Goal: Task Accomplishment & Management: Use online tool/utility

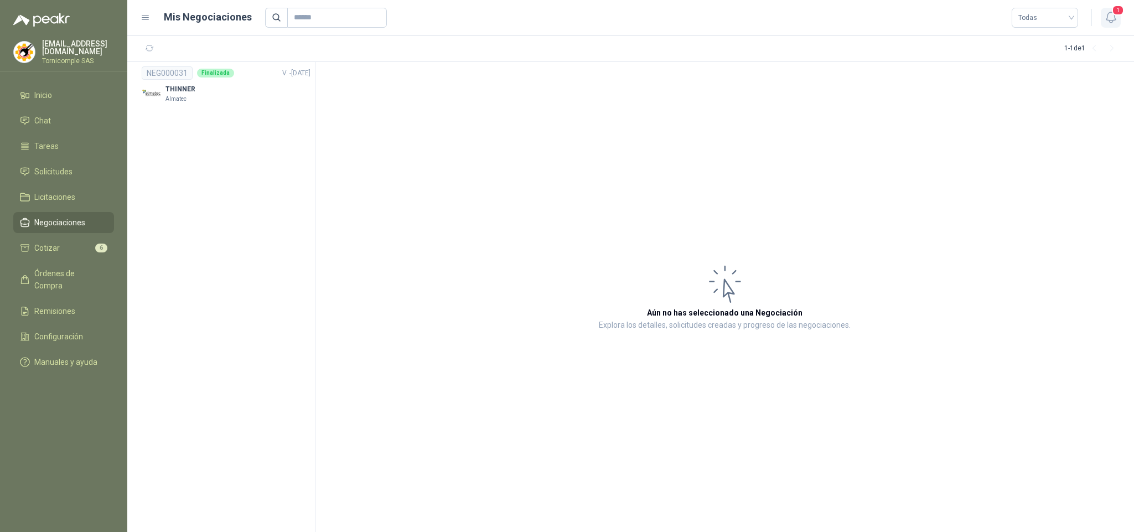
click at [1114, 19] on icon "button" at bounding box center [1111, 18] width 14 height 14
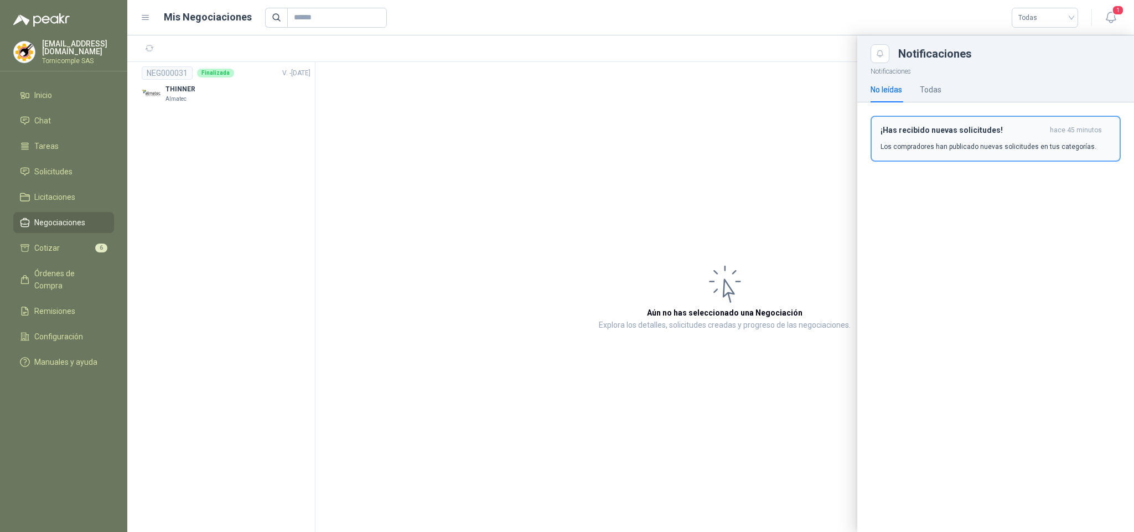
drag, startPoint x: 1060, startPoint y: 115, endPoint x: 1055, endPoint y: 138, distance: 23.7
click at [1060, 118] on div "¡Has recibido nuevas solicitudes! hace 45 minutos Los compradores han publicado…" at bounding box center [996, 142] width 277 height 81
click at [1055, 138] on div "¡Has recibido nuevas solicitudes! hace 45 minutos Los compradores han publicado…" at bounding box center [996, 139] width 230 height 26
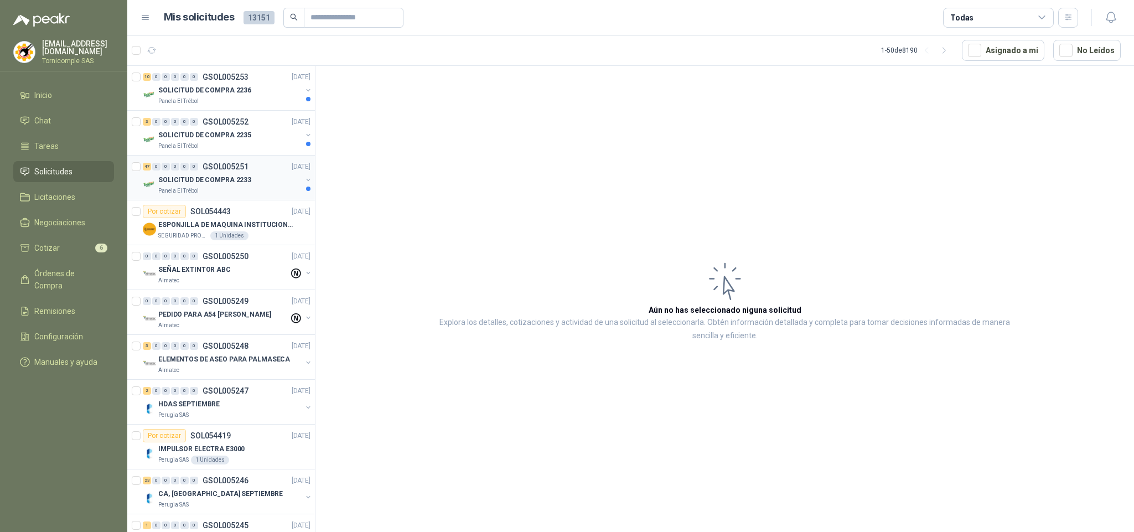
click at [290, 198] on div "47 0 0 0 0 0 GSOL005251 [DATE] SOLICITUD DE COMPRA 2233 Panela El Trébol" at bounding box center [221, 178] width 188 height 45
click at [289, 183] on div "SOLICITUD DE COMPRA 2233" at bounding box center [229, 179] width 143 height 13
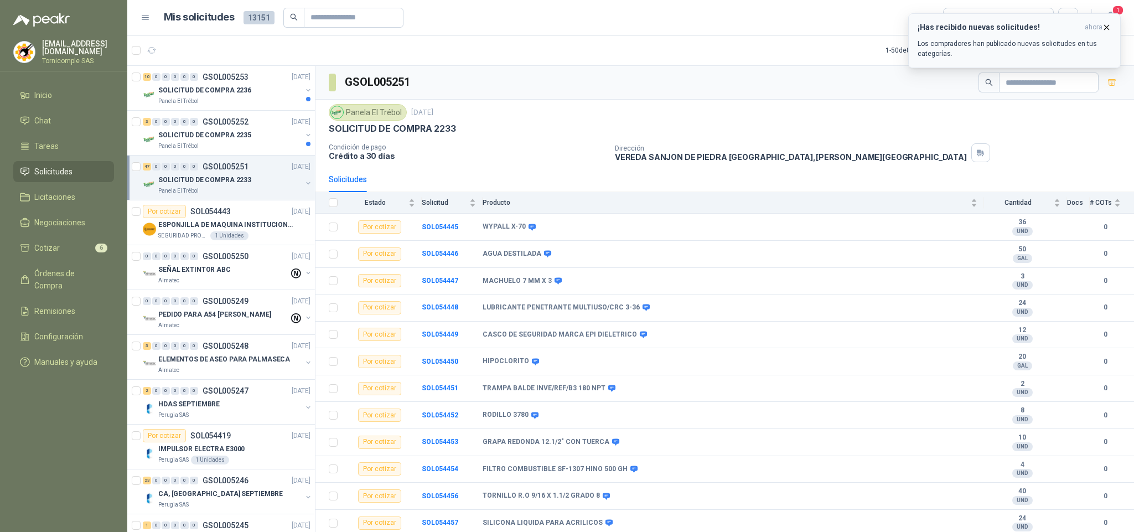
click at [1085, 37] on div "¡Has recibido nuevas solicitudes! ahora Los compradores han publicado nuevas so…" at bounding box center [1015, 41] width 194 height 36
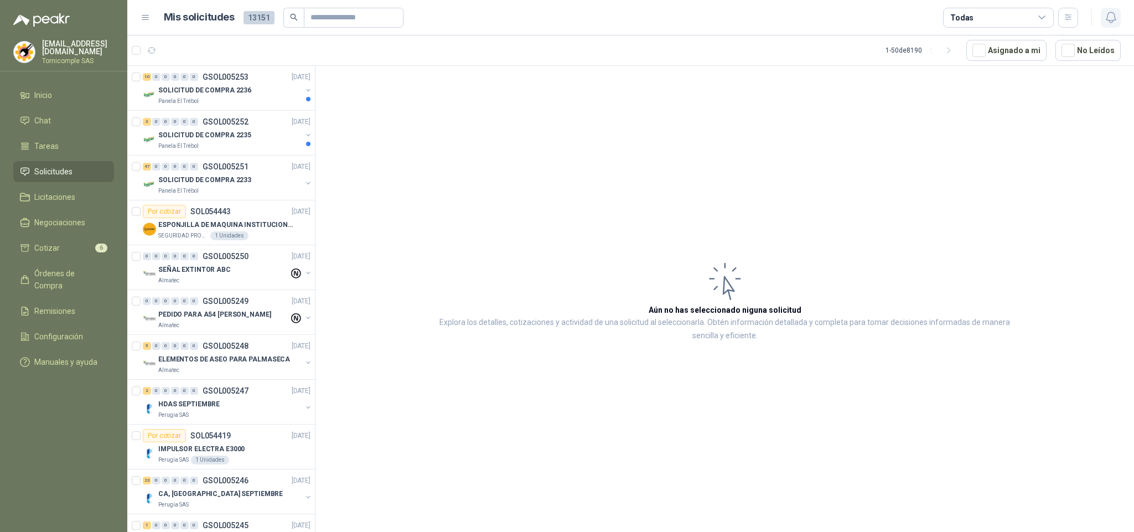
click at [1110, 25] on button "button" at bounding box center [1111, 18] width 20 height 20
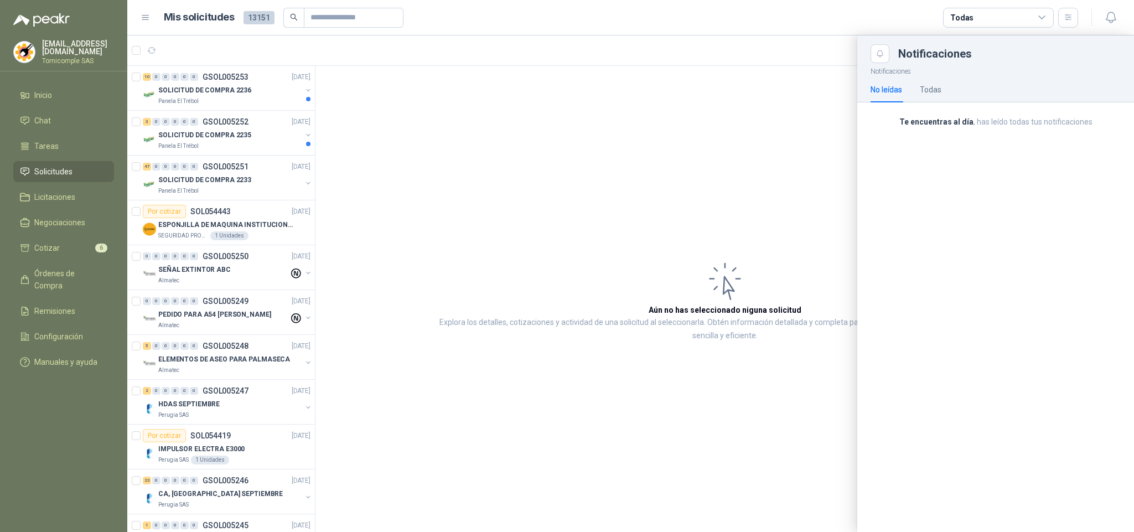
click at [225, 140] on div at bounding box center [630, 283] width 1007 height 497
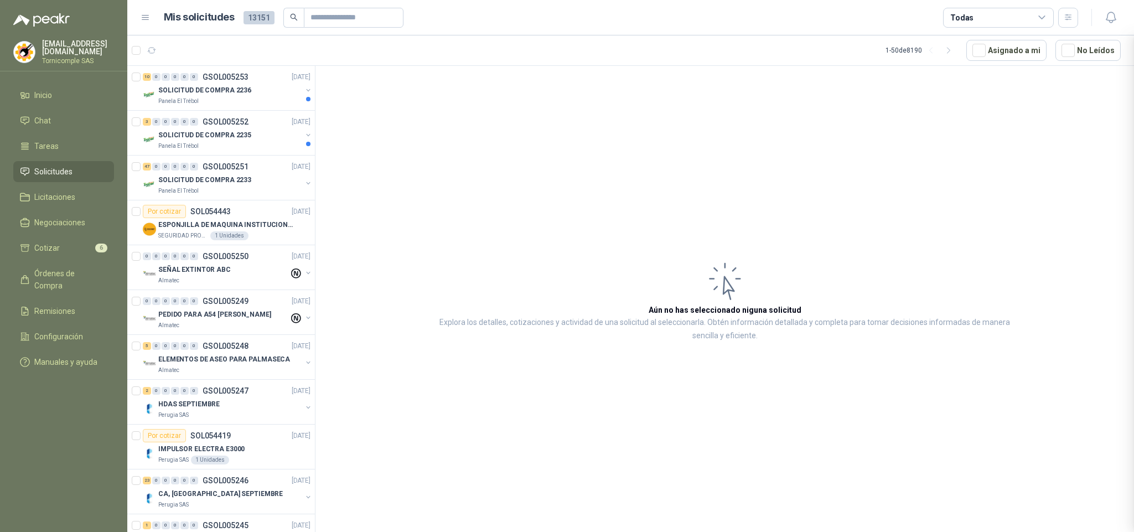
click at [225, 140] on div at bounding box center [630, 283] width 1007 height 497
click at [225, 140] on p "SOLICITUD DE COMPRA 2235" at bounding box center [204, 135] width 93 height 11
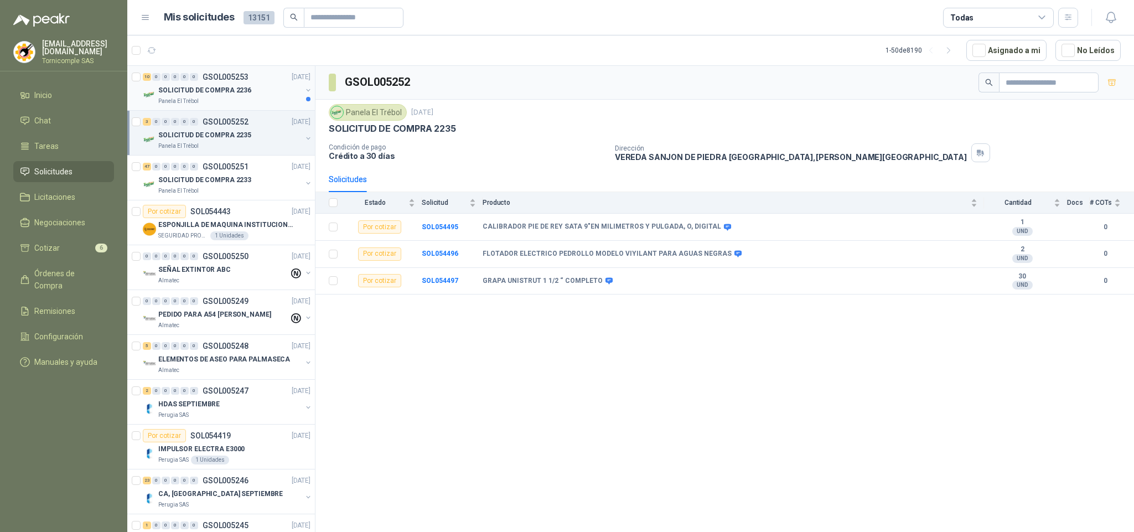
click at [233, 87] on p "SOLICITUD DE COMPRA 2236" at bounding box center [204, 90] width 93 height 11
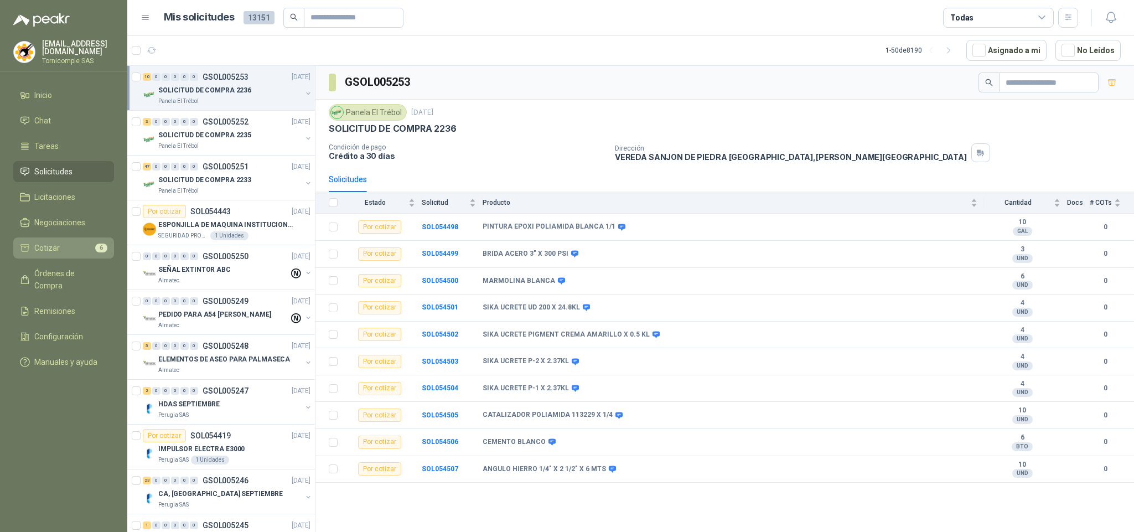
click at [85, 251] on li "Cotizar 6" at bounding box center [63, 248] width 87 height 12
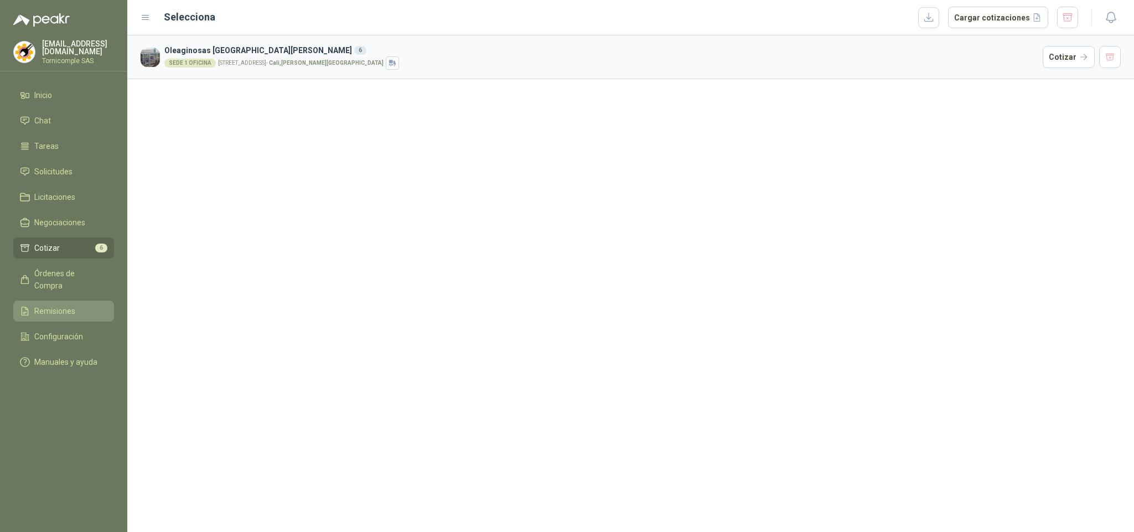
click at [84, 303] on link "Remisiones" at bounding box center [63, 311] width 101 height 21
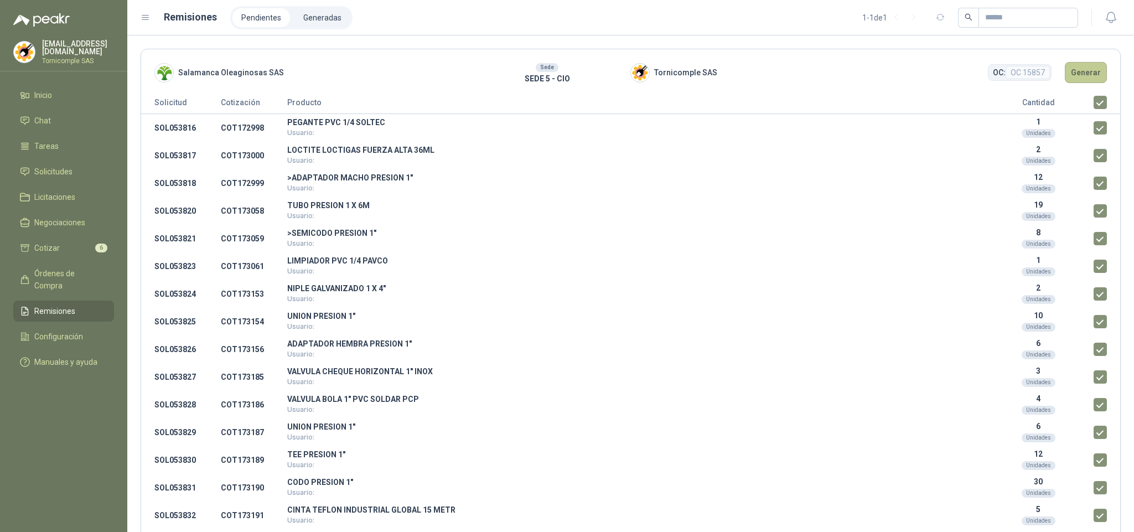
click at [1086, 75] on button "Generar" at bounding box center [1086, 72] width 42 height 21
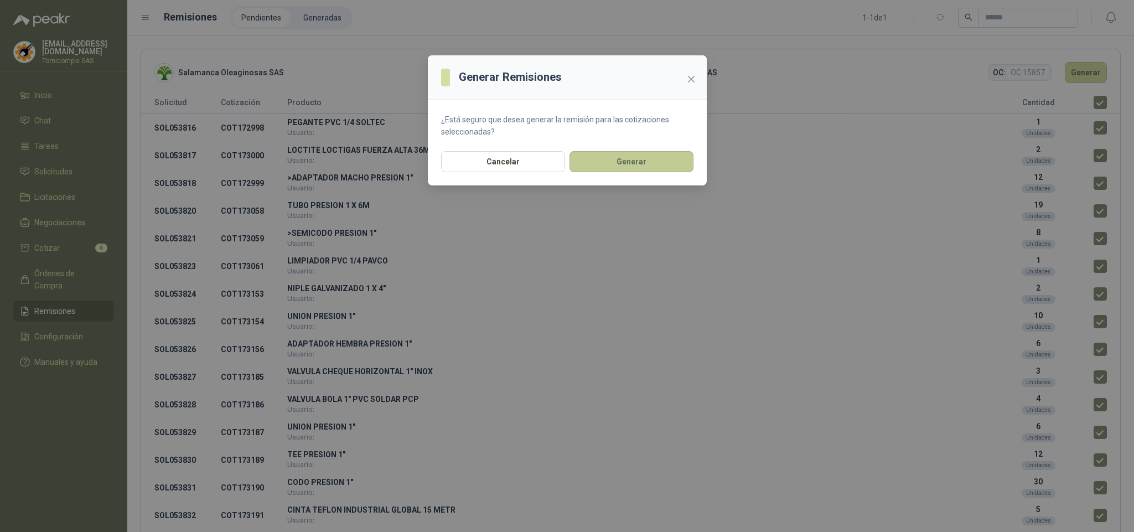
click at [608, 168] on button "Generar" at bounding box center [632, 161] width 124 height 21
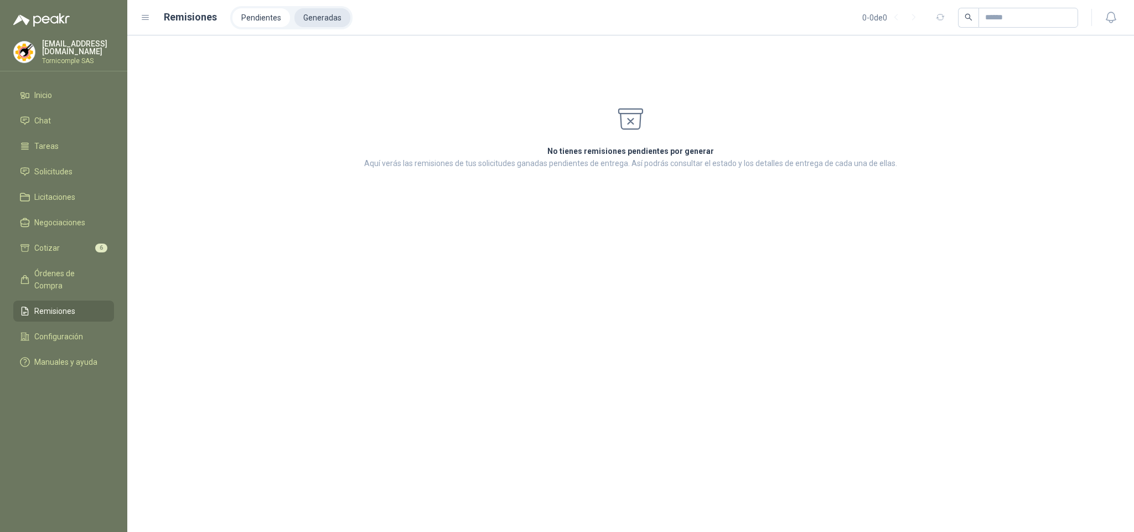
click at [312, 12] on li "Generadas" at bounding box center [323, 17] width 56 height 19
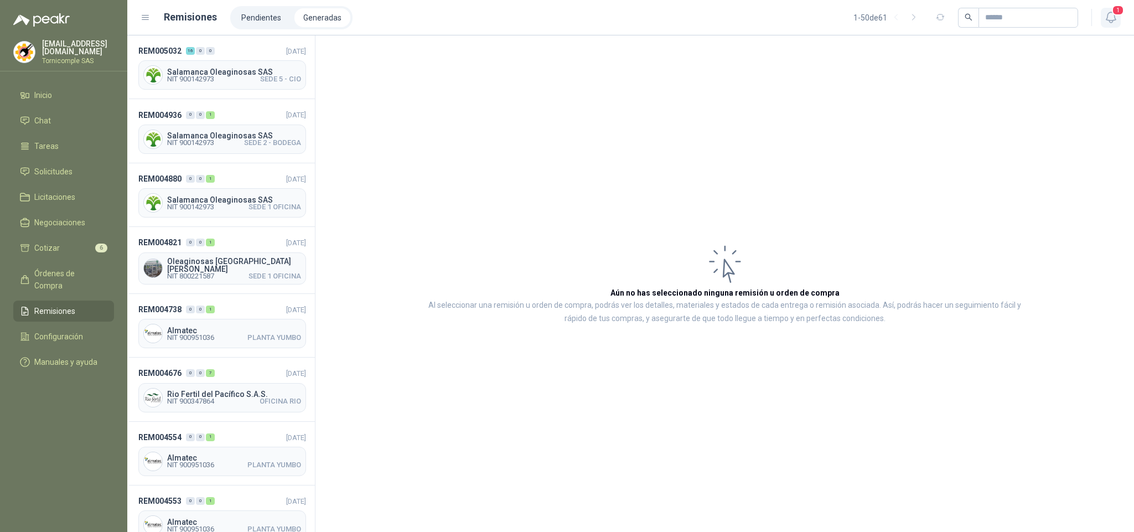
click at [1120, 20] on button "1" at bounding box center [1111, 18] width 20 height 20
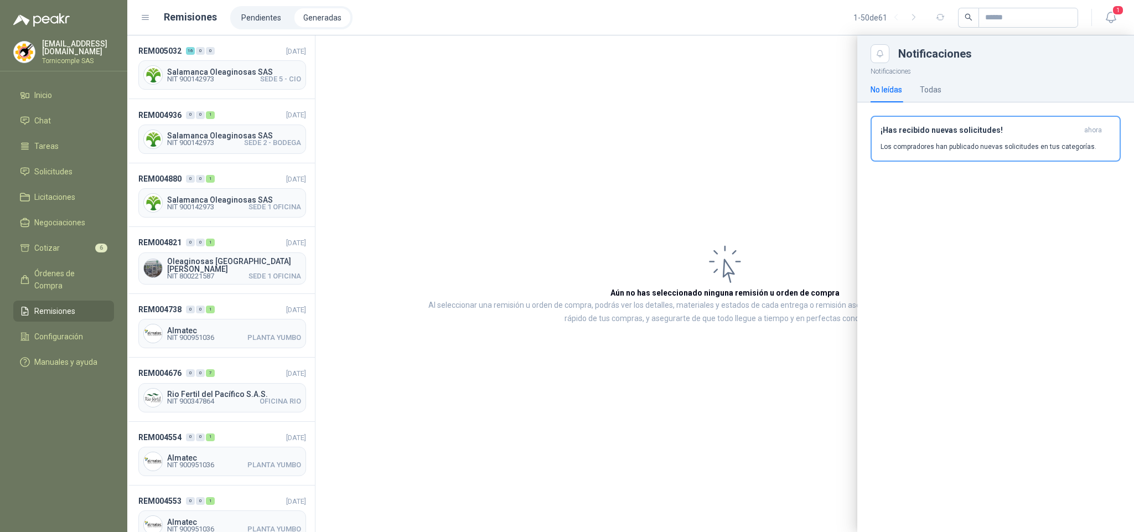
drag, startPoint x: 1079, startPoint y: 118, endPoint x: 1080, endPoint y: 130, distance: 12.2
click at [1079, 123] on button "¡Has recibido nuevas solicitudes! ahora Los compradores han publicado nuevas so…" at bounding box center [996, 139] width 250 height 46
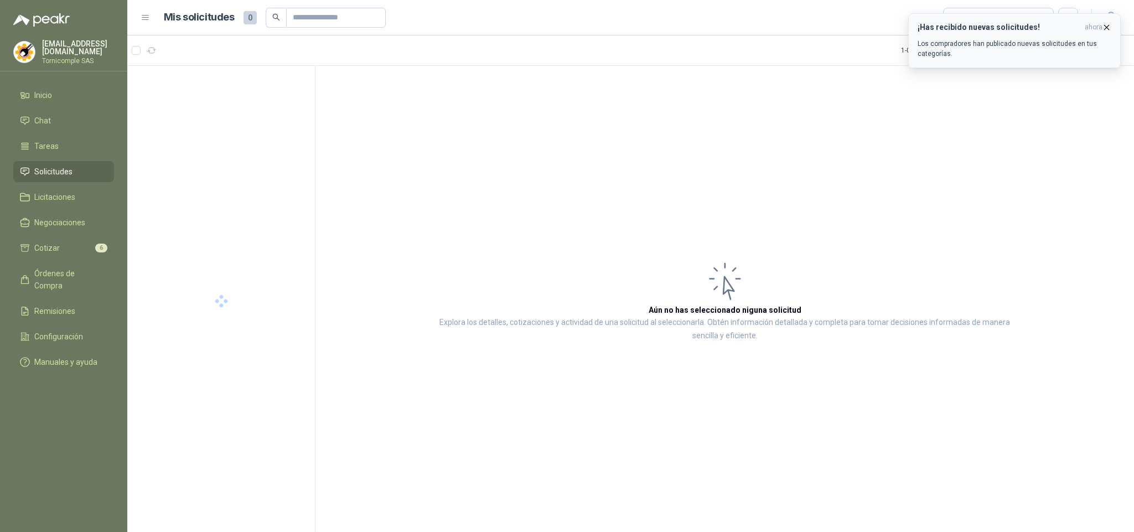
click at [1097, 30] on span "ahora" at bounding box center [1094, 27] width 18 height 9
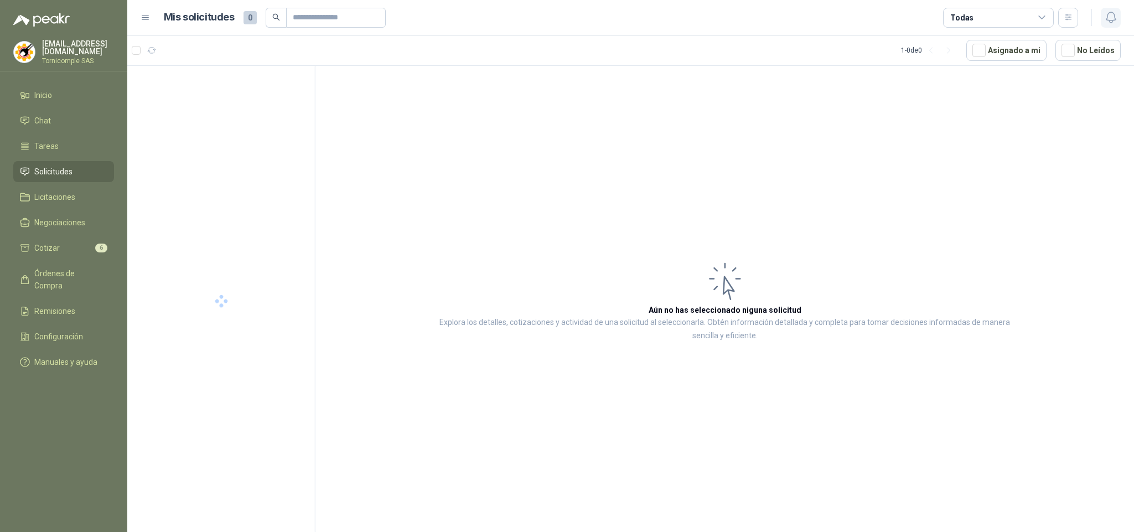
click at [1105, 17] on icon "button" at bounding box center [1111, 18] width 14 height 14
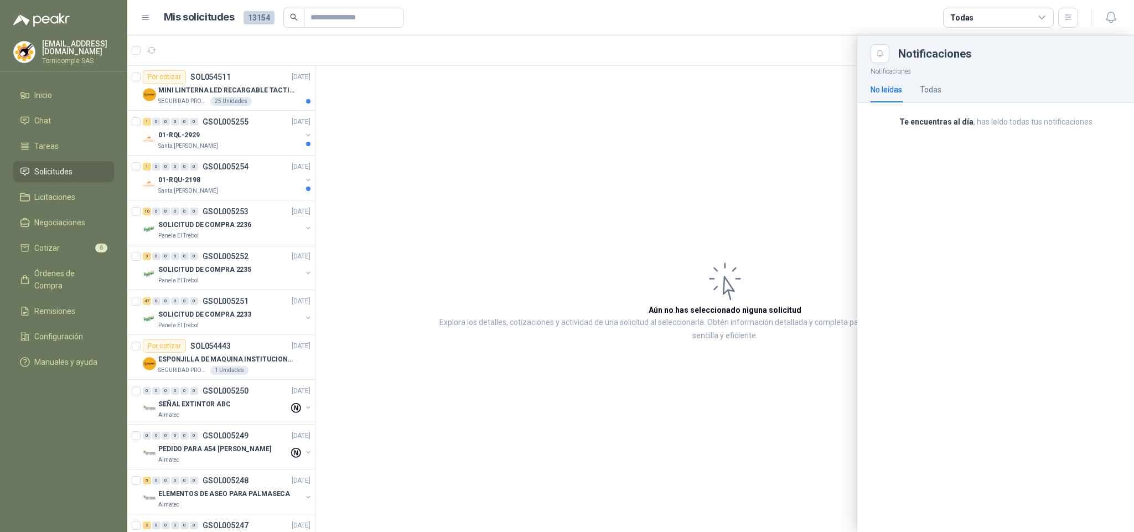
click at [267, 174] on div at bounding box center [630, 283] width 1007 height 497
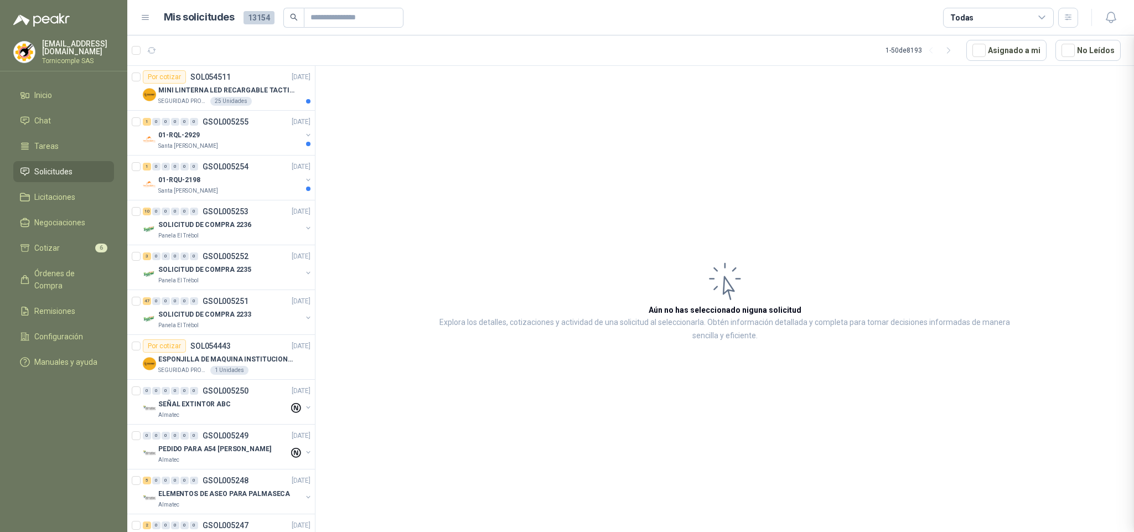
click at [267, 174] on div at bounding box center [630, 283] width 1007 height 497
click at [267, 174] on div "01-RQU-2198" at bounding box center [229, 179] width 143 height 13
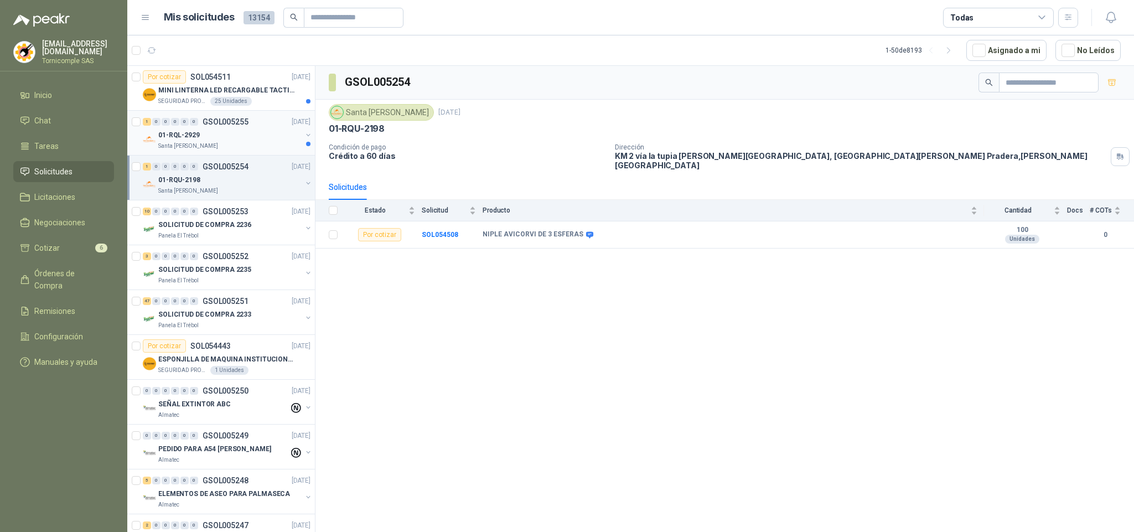
click at [261, 135] on div "01-RQL-2929" at bounding box center [229, 134] width 143 height 13
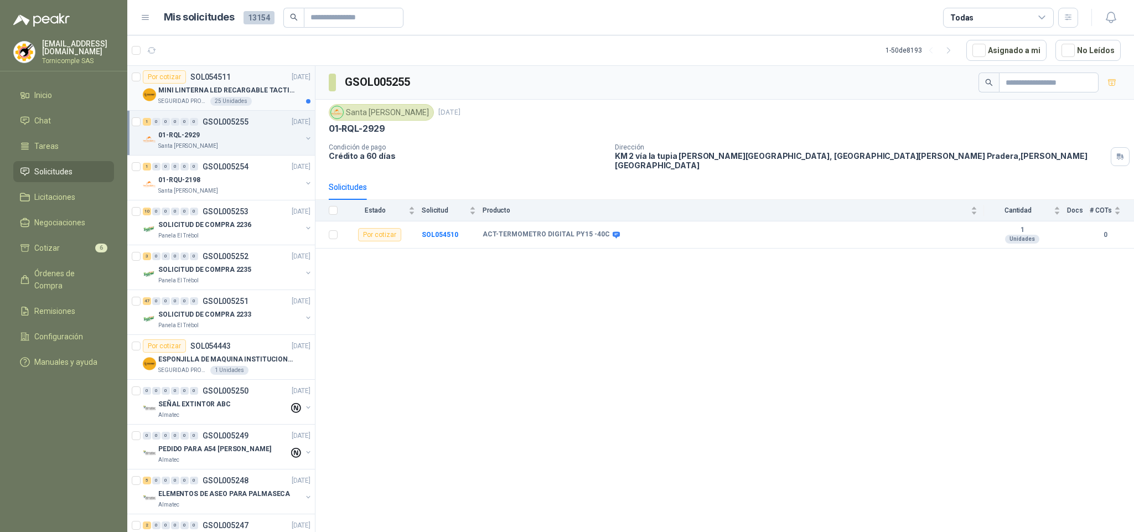
click at [253, 96] on div "MINI LINTERNA LED RECARGABLE TACTICA" at bounding box center [234, 90] width 152 height 13
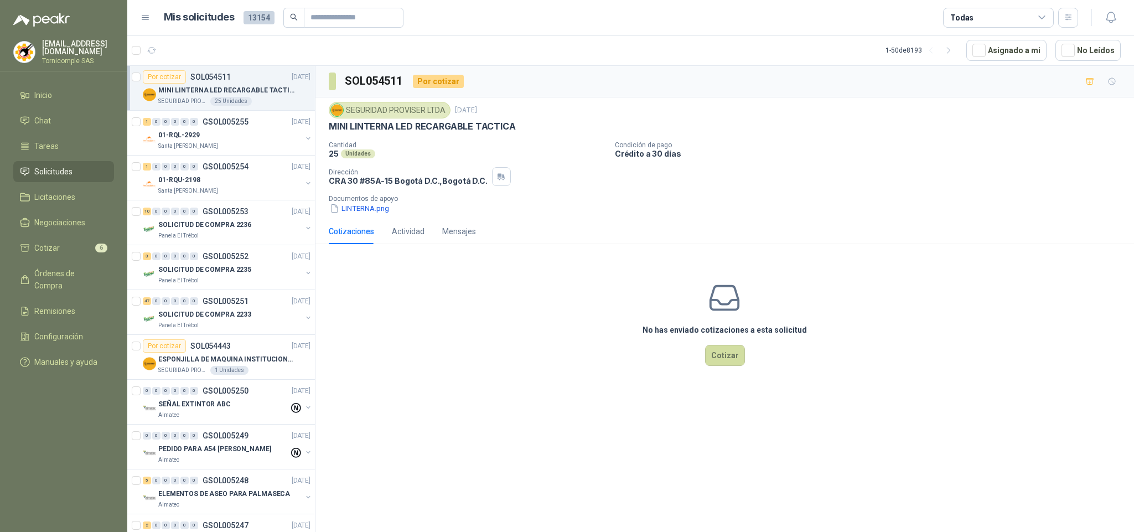
click at [85, 166] on li "Solicitudes" at bounding box center [63, 172] width 87 height 12
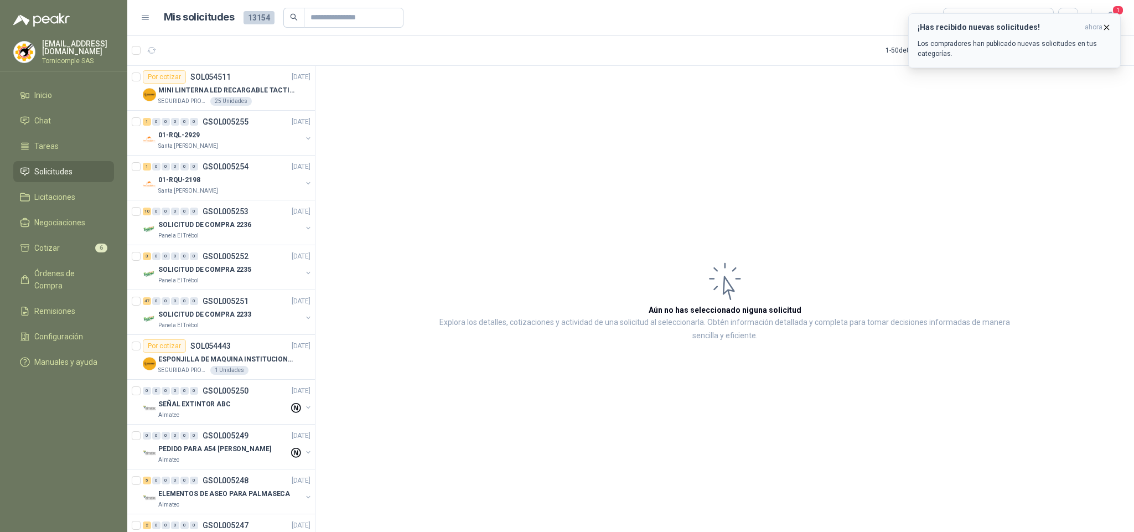
click at [1098, 22] on button "¡Has recibido nuevas solicitudes! ahora Los compradores han publicado nuevas so…" at bounding box center [1014, 40] width 213 height 55
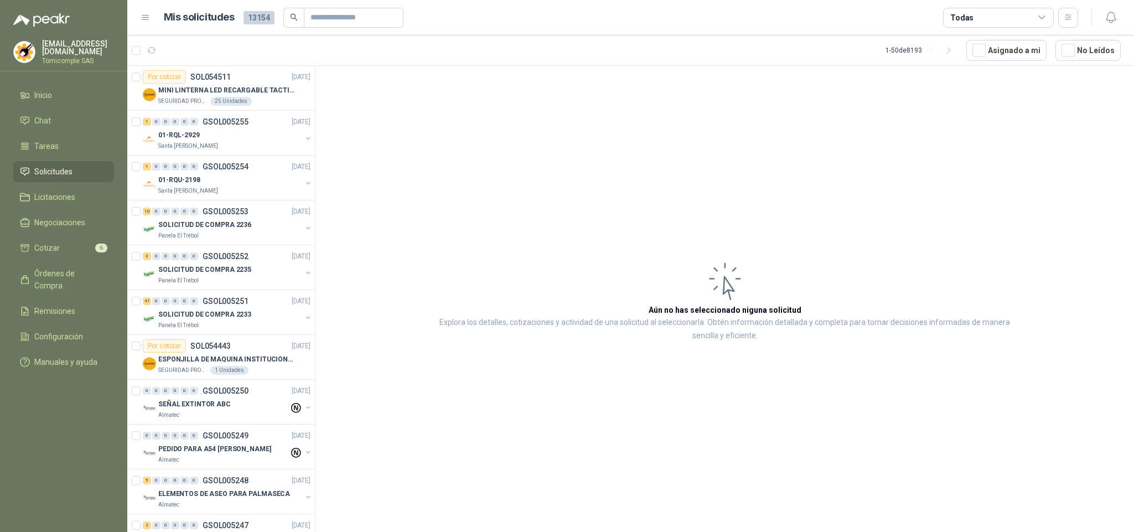
click at [1104, 20] on icon "button" at bounding box center [1111, 18] width 14 height 14
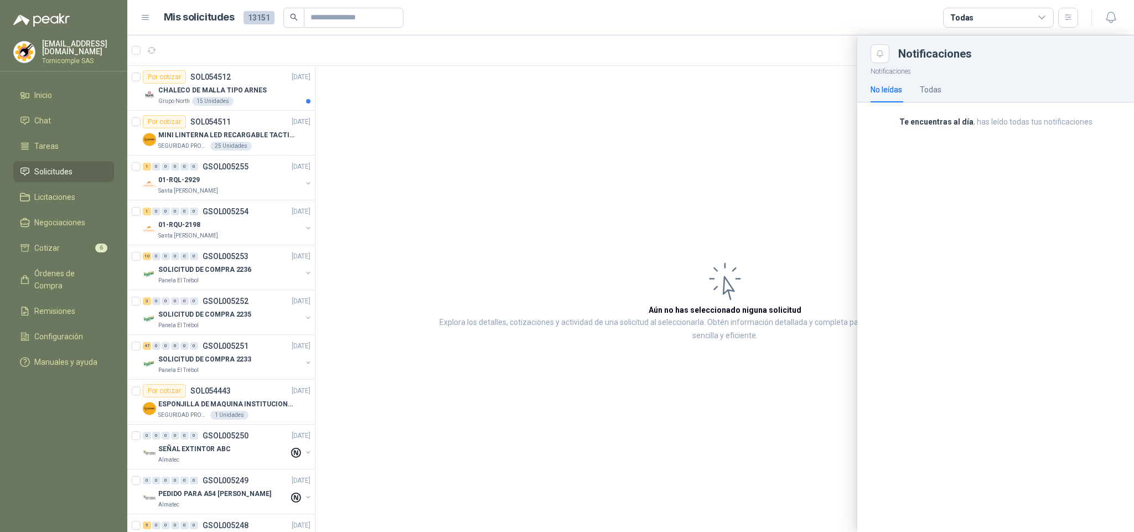
click at [243, 103] on div at bounding box center [630, 283] width 1007 height 497
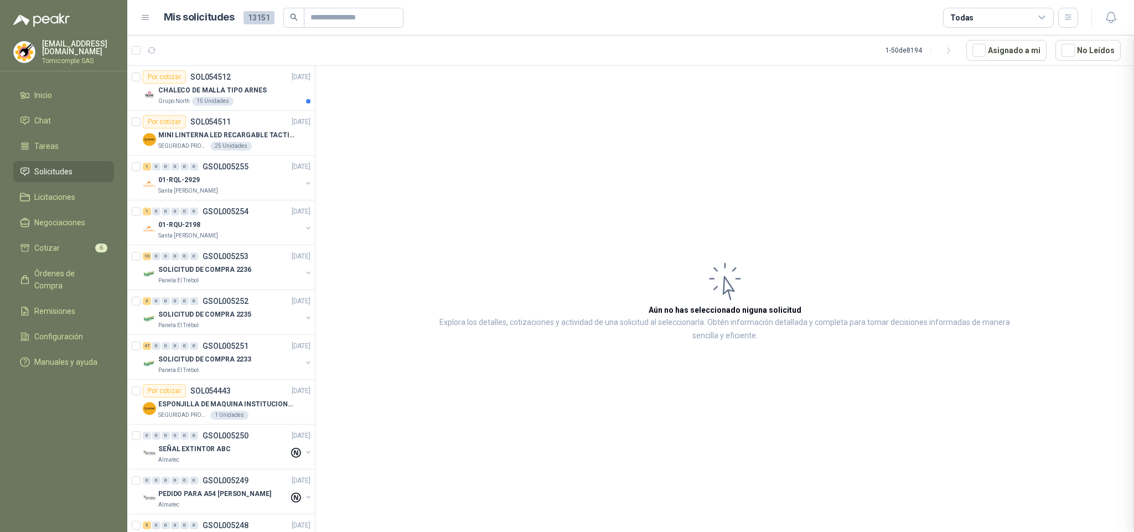
click at [243, 103] on div at bounding box center [630, 283] width 1007 height 497
click at [243, 103] on div "Grupo North 15 Unidades" at bounding box center [234, 101] width 152 height 9
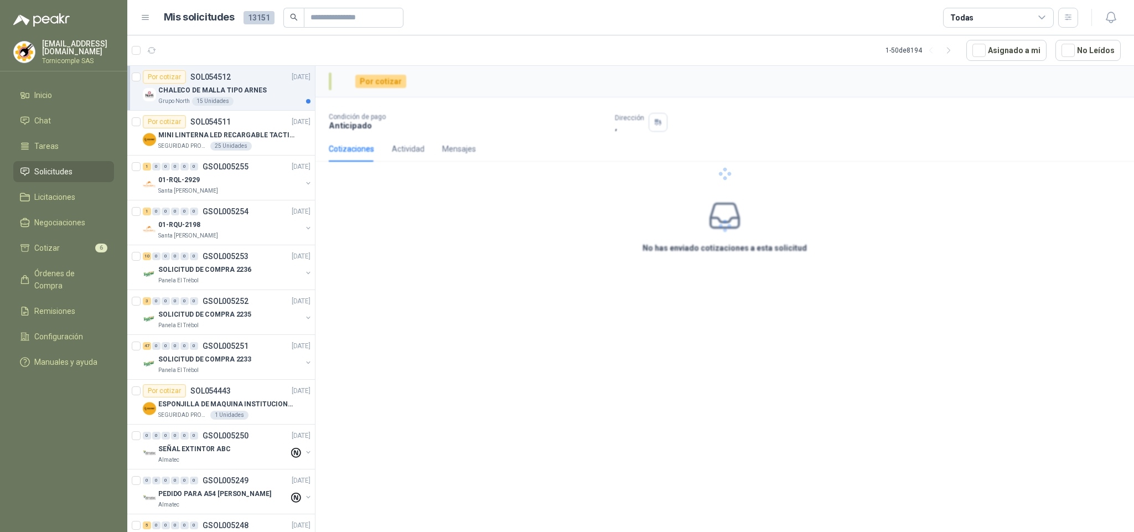
click at [243, 103] on div "Grupo North 15 Unidades" at bounding box center [234, 101] width 152 height 9
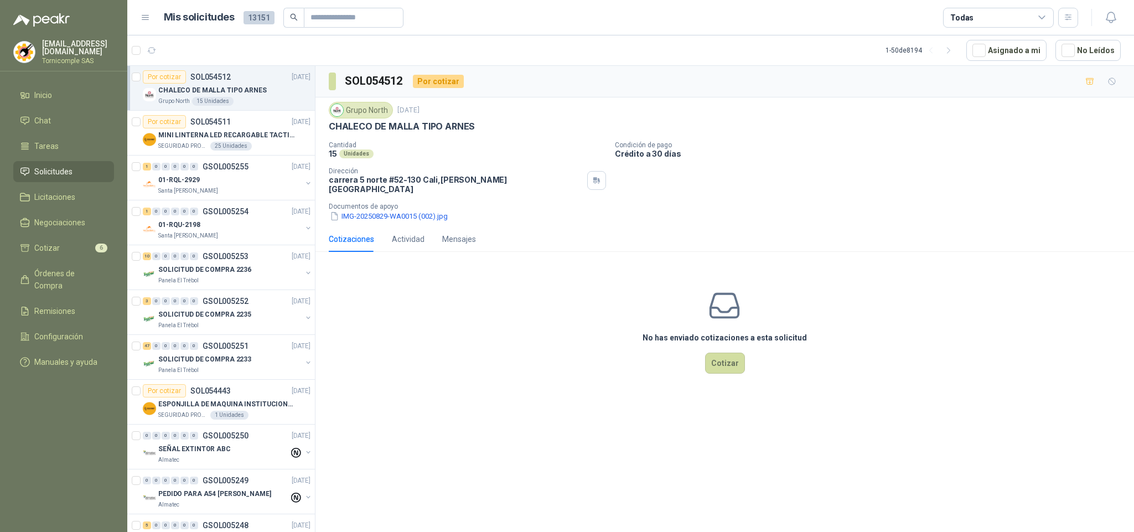
click at [64, 174] on span "Solicitudes" at bounding box center [53, 172] width 38 height 12
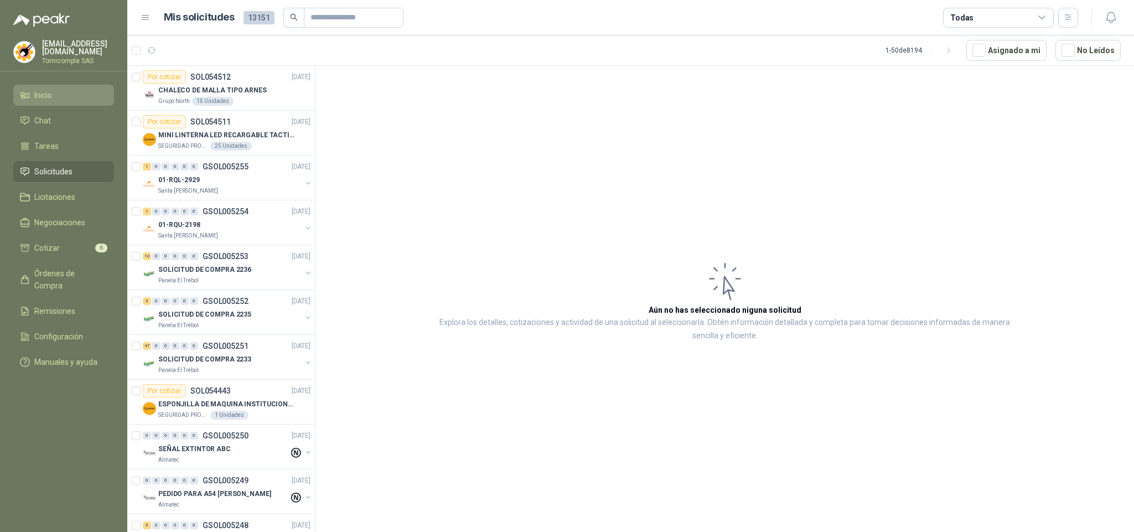
click at [67, 101] on link "Inicio" at bounding box center [63, 95] width 101 height 21
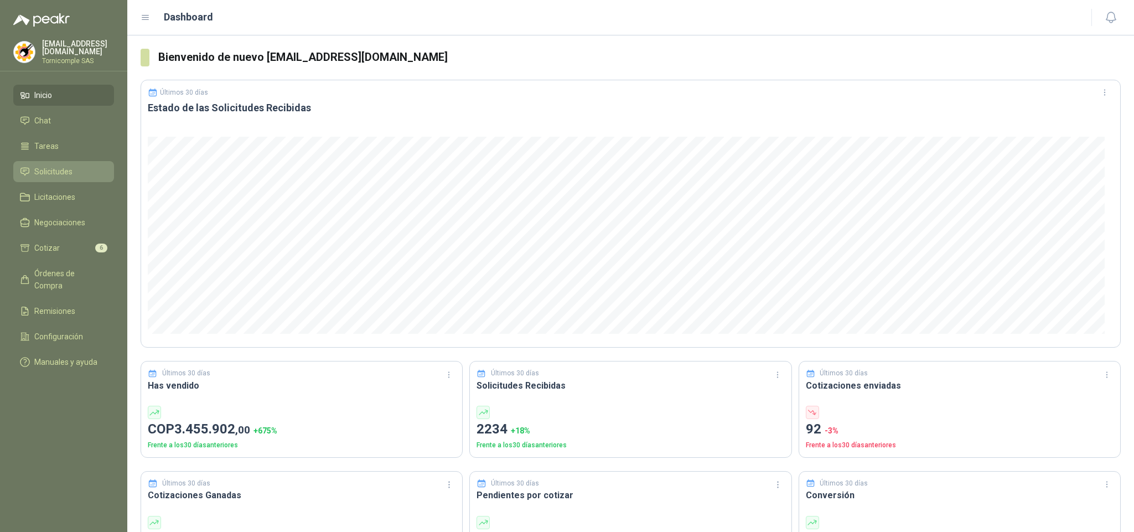
click at [75, 167] on li "Solicitudes" at bounding box center [63, 172] width 87 height 12
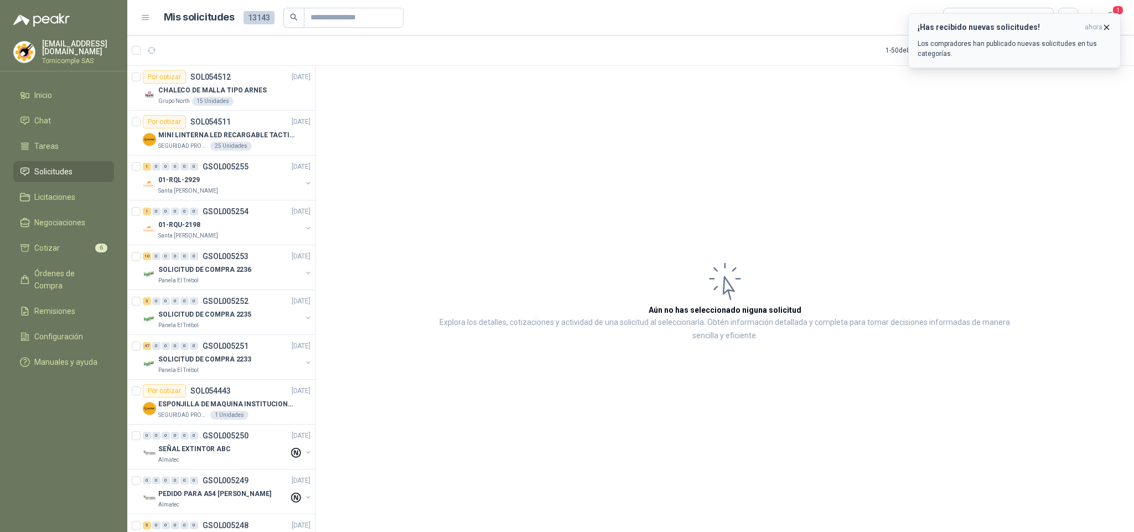
click at [1108, 40] on p "Los compradores han publicado nuevas solicitudes en tus categorías." at bounding box center [1015, 49] width 194 height 20
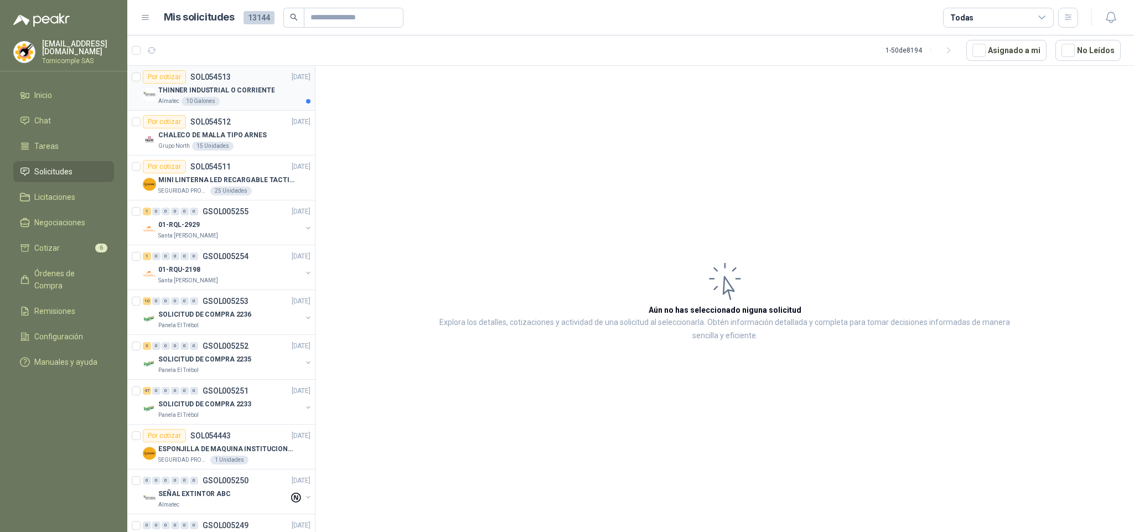
drag, startPoint x: 224, startPoint y: 60, endPoint x: 224, endPoint y: 95, distance: 34.9
click at [224, 62] on article "1 - 50 de 8194 Asignado a mi No Leídos" at bounding box center [630, 50] width 1007 height 30
click at [224, 95] on p "THINNER INDUSTRIAL O CORRIENTE" at bounding box center [216, 90] width 116 height 11
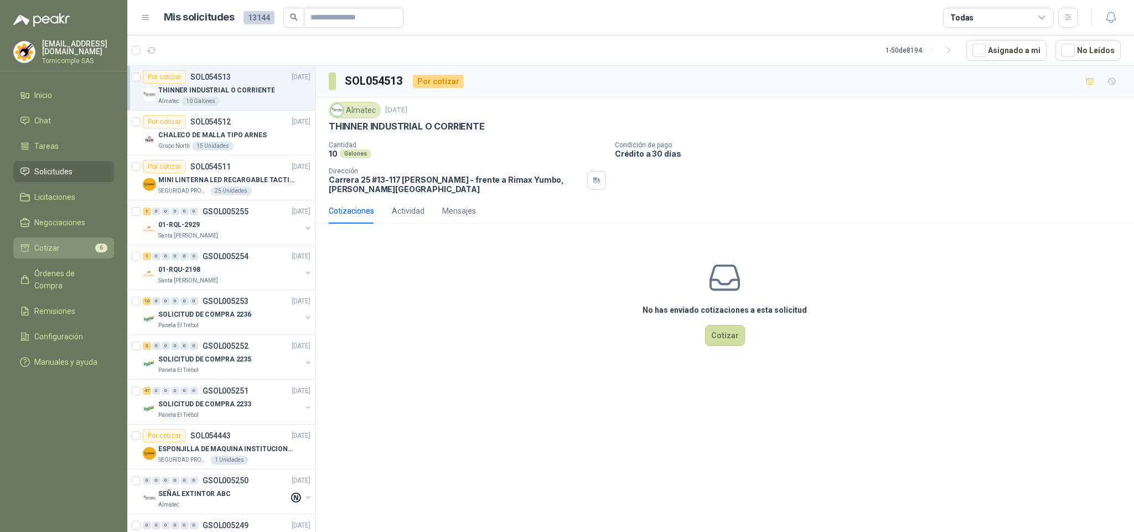
click at [94, 237] on link "Cotizar 6" at bounding box center [63, 247] width 101 height 21
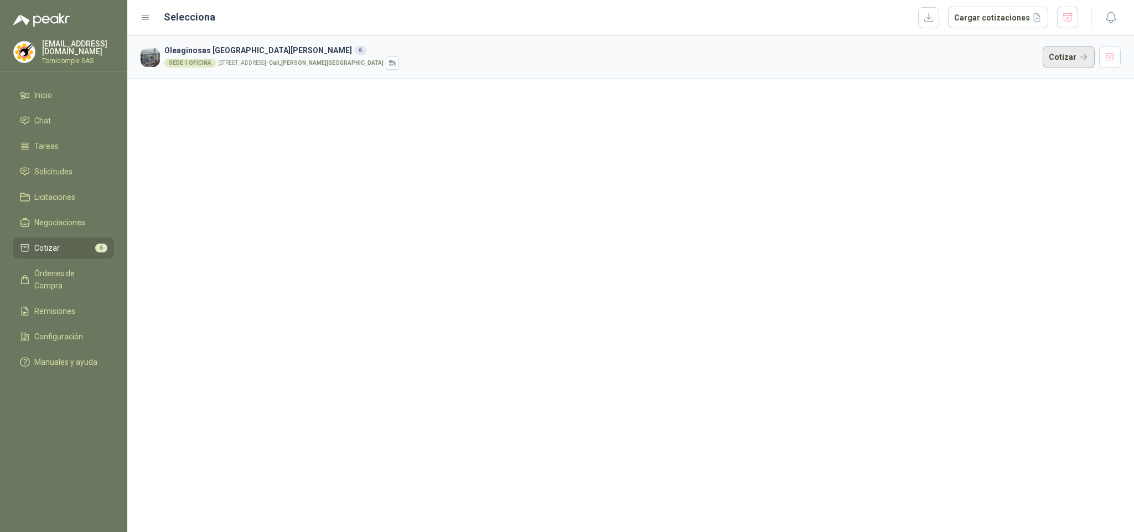
click at [1062, 60] on button "Cotizar" at bounding box center [1069, 57] width 52 height 22
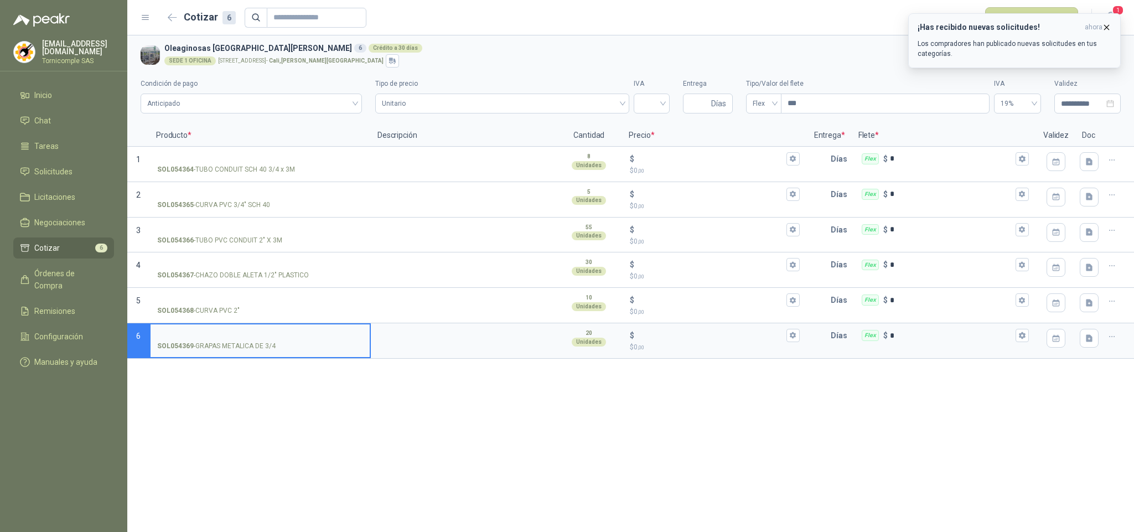
click at [985, 55] on p "Los compradores han publicado nuevas solicitudes en tus categorías." at bounding box center [1015, 49] width 194 height 20
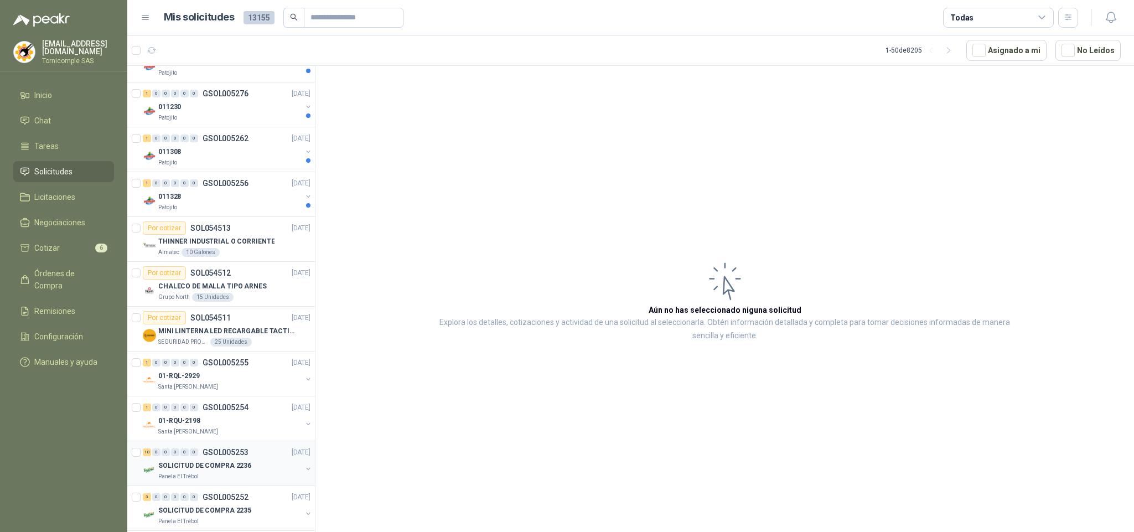
scroll to position [415, 0]
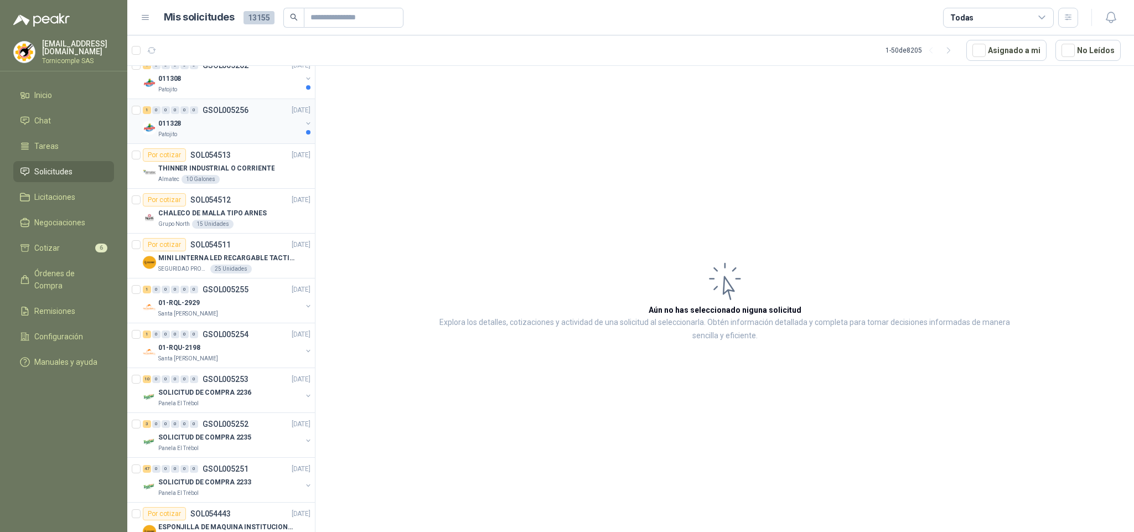
click at [266, 130] on div "011328" at bounding box center [229, 123] width 143 height 13
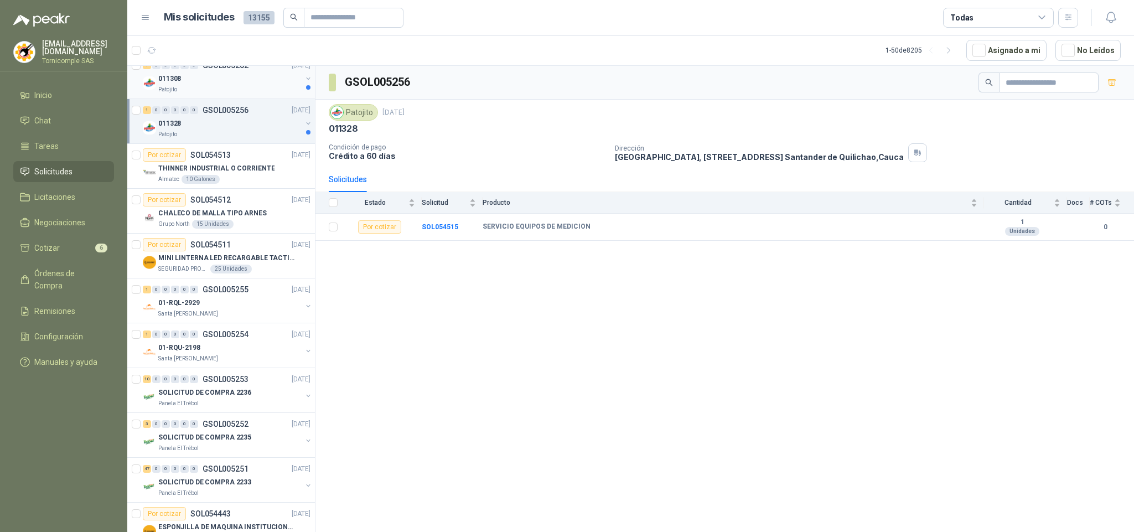
click at [263, 82] on div "011308" at bounding box center [229, 78] width 143 height 13
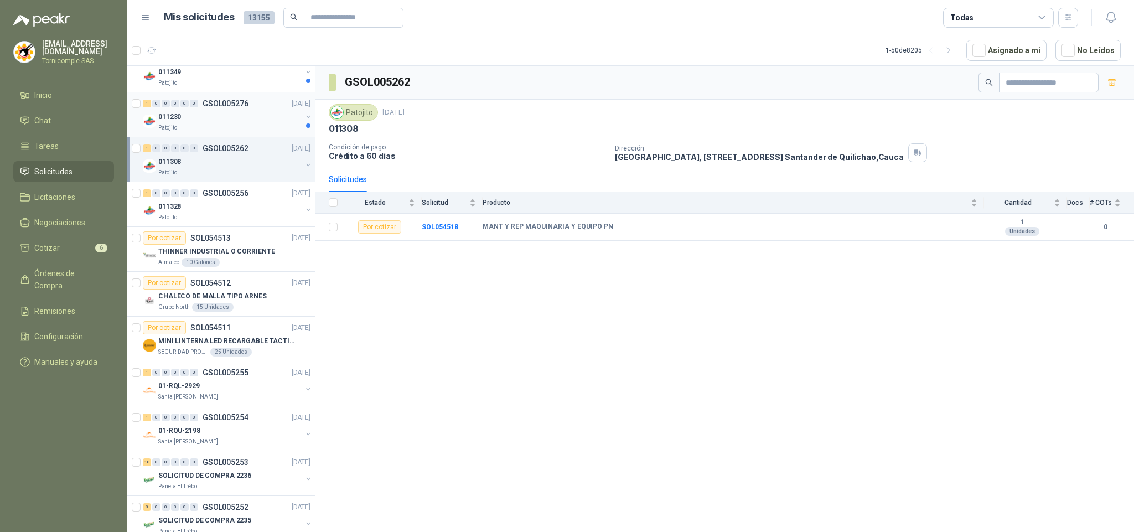
click at [244, 118] on div "011230" at bounding box center [229, 116] width 143 height 13
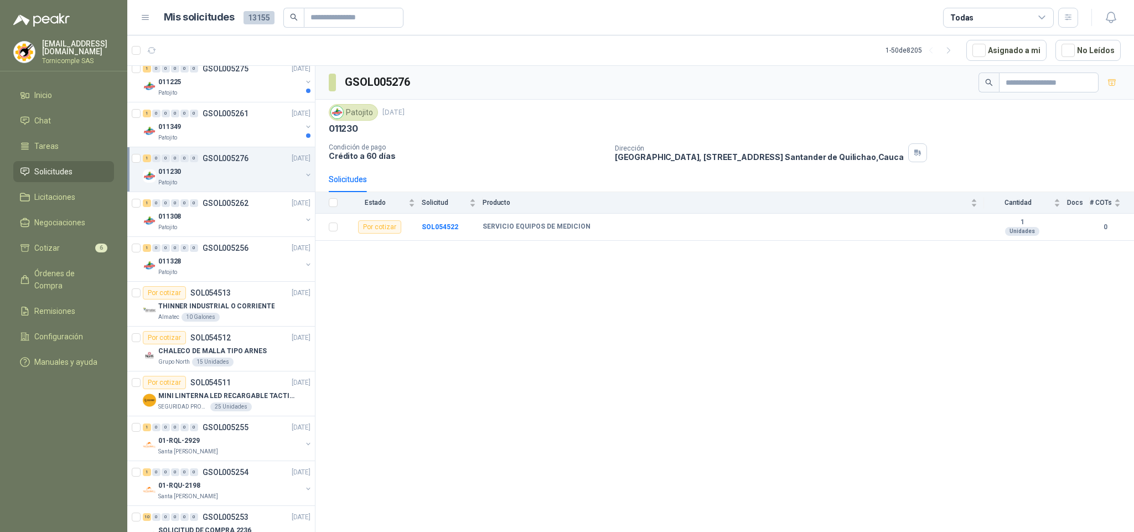
scroll to position [249, 0]
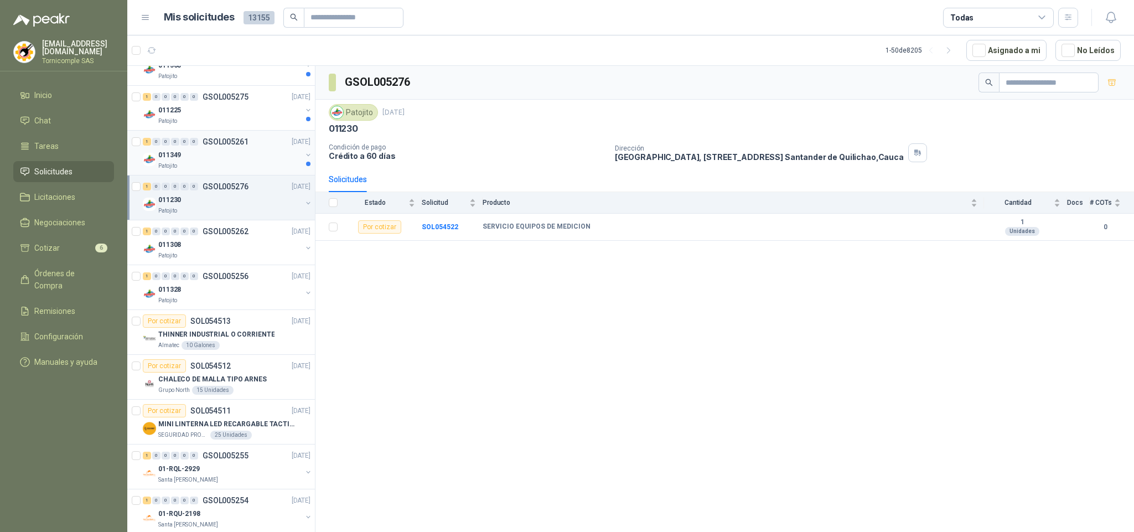
click at [242, 144] on p "GSOL005261" at bounding box center [226, 142] width 46 height 8
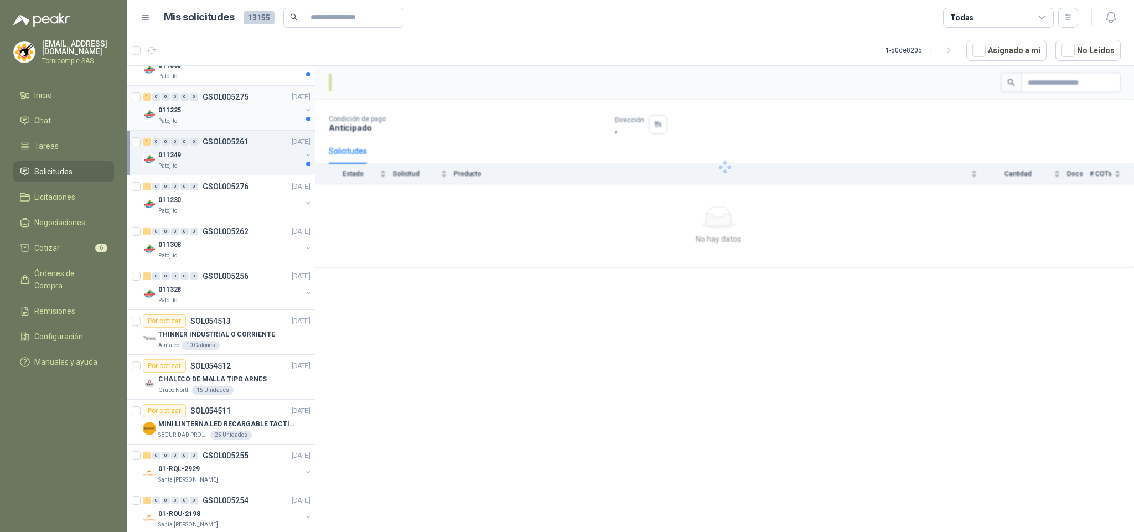
click at [260, 111] on div "011225" at bounding box center [229, 110] width 143 height 13
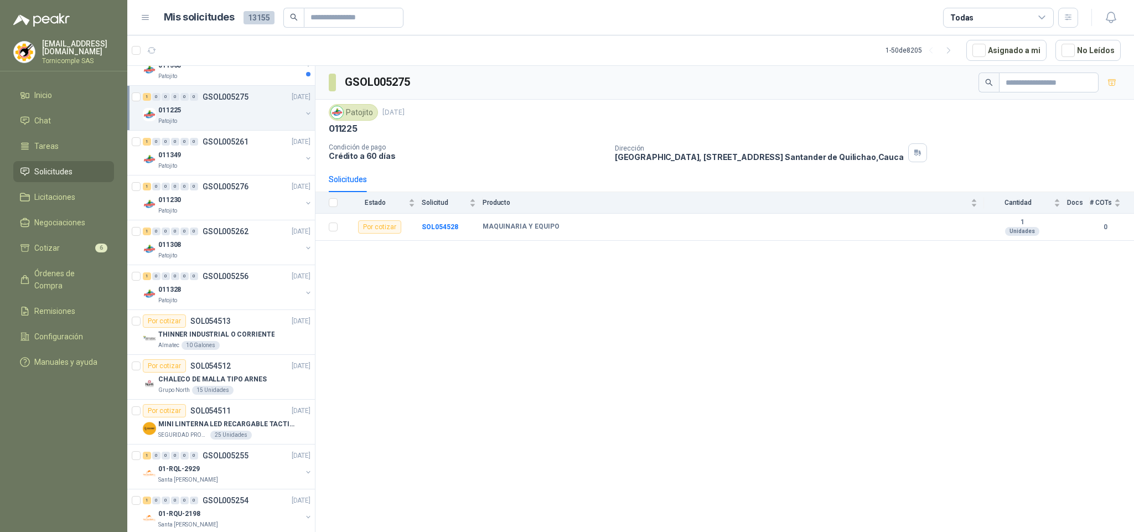
scroll to position [166, 0]
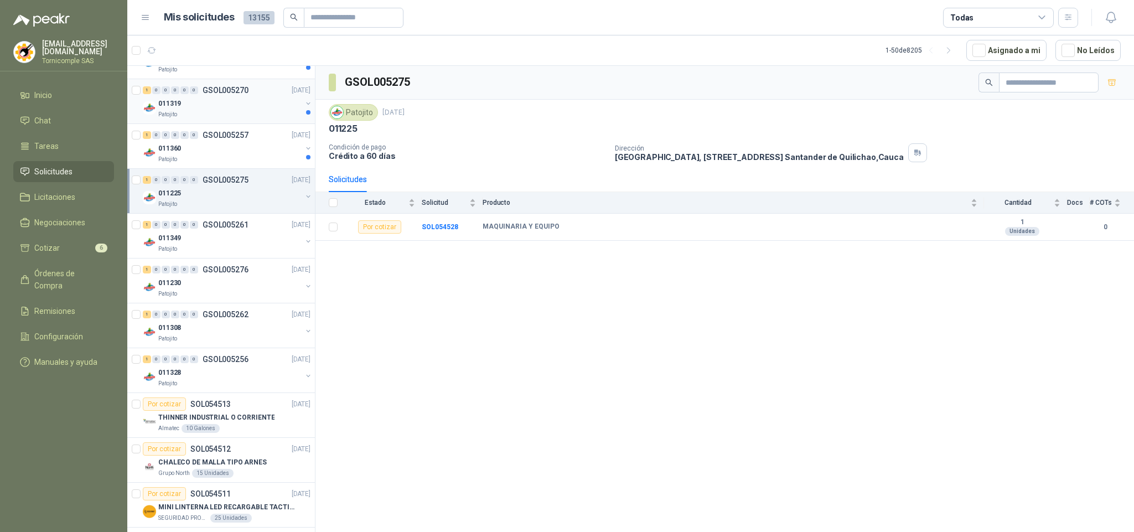
click at [260, 111] on div "Patojito" at bounding box center [229, 114] width 143 height 9
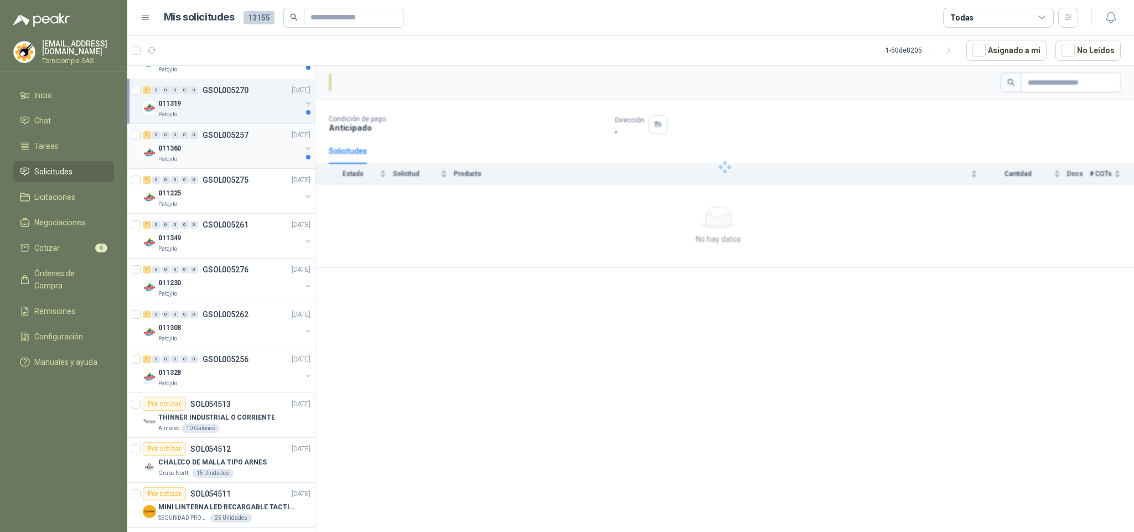
click at [244, 153] on div "011360" at bounding box center [229, 148] width 143 height 13
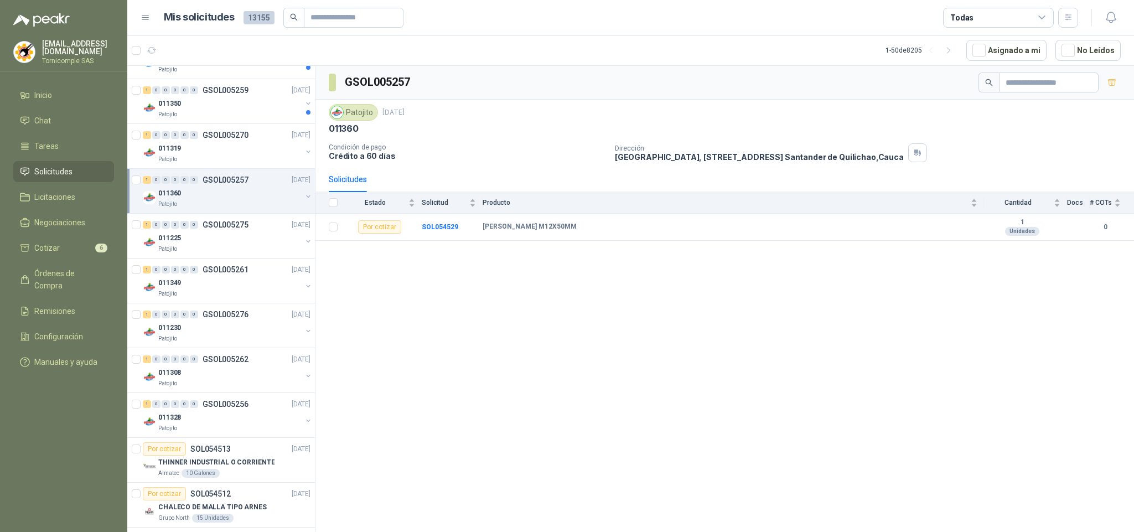
scroll to position [83, 0]
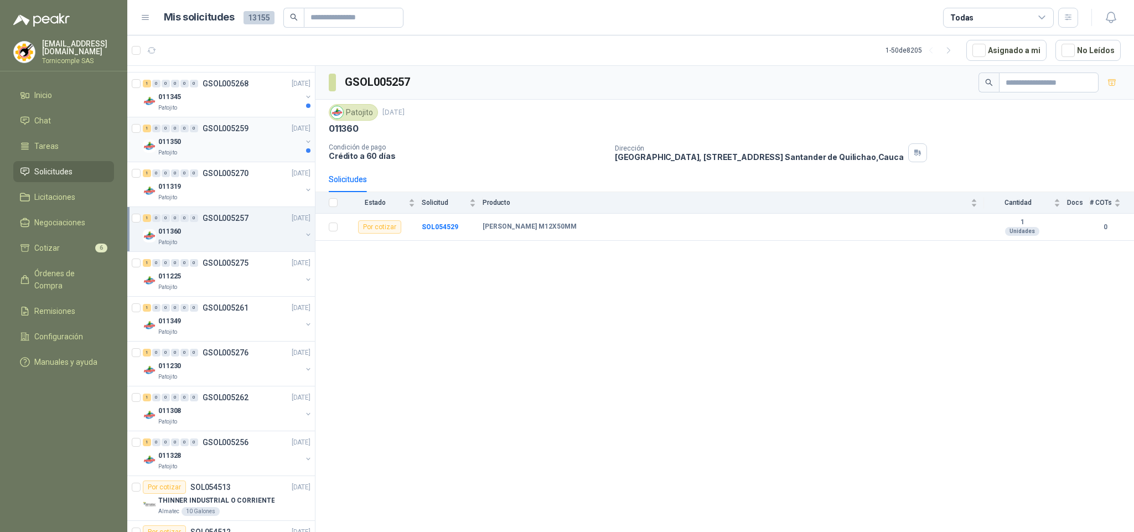
click at [246, 140] on div "011350" at bounding box center [229, 141] width 143 height 13
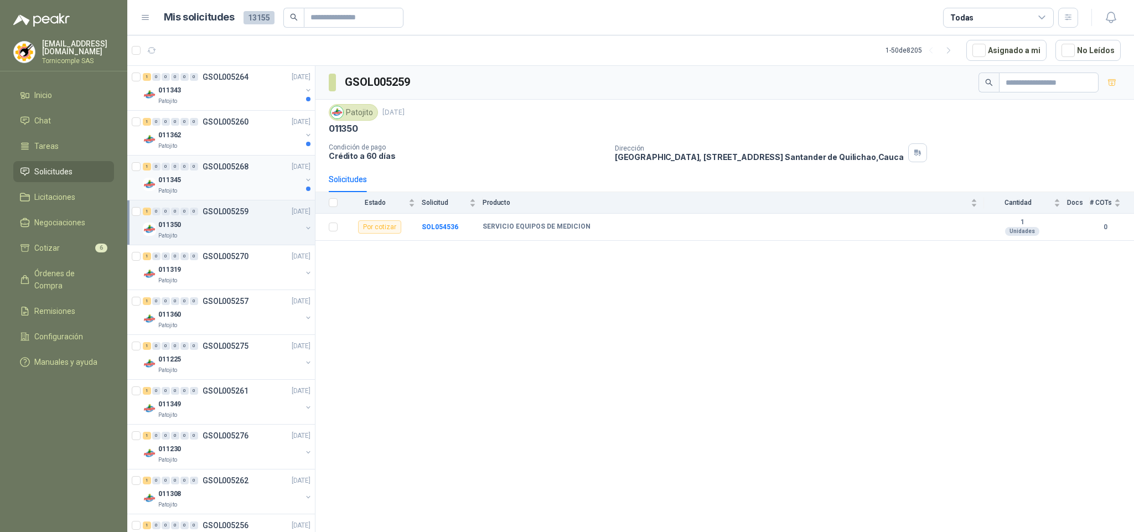
click at [247, 158] on div "1 0 0 0 0 0 GSOL005268 [DATE] 011345 Patojito" at bounding box center [221, 178] width 188 height 45
click at [246, 126] on p "GSOL005260" at bounding box center [226, 122] width 46 height 8
click at [240, 188] on div "Patojito" at bounding box center [229, 191] width 143 height 9
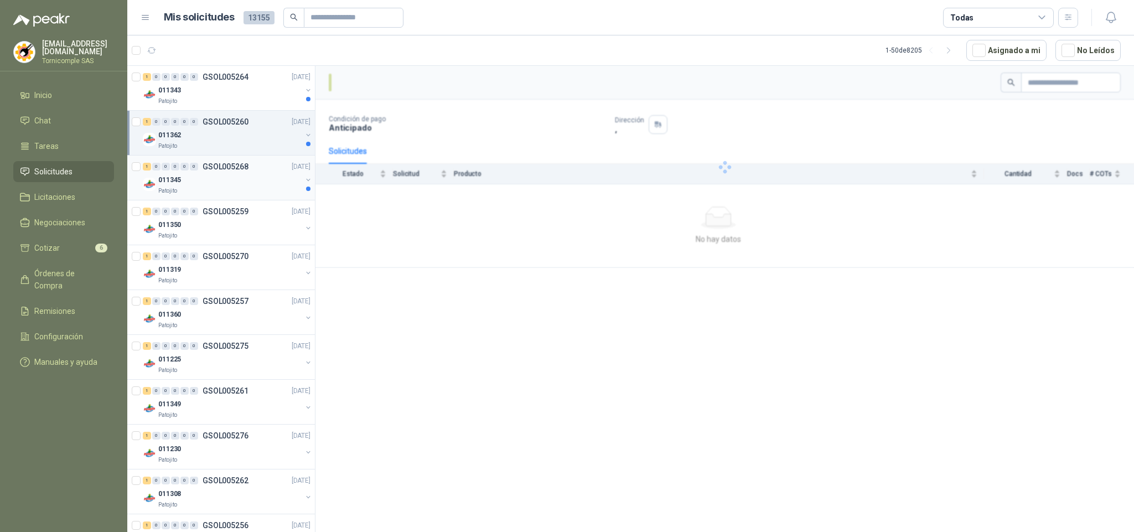
click at [240, 158] on div "1 0 0 0 0 0 GSOL005268 [DATE] 011345 Patojito" at bounding box center [221, 178] width 188 height 45
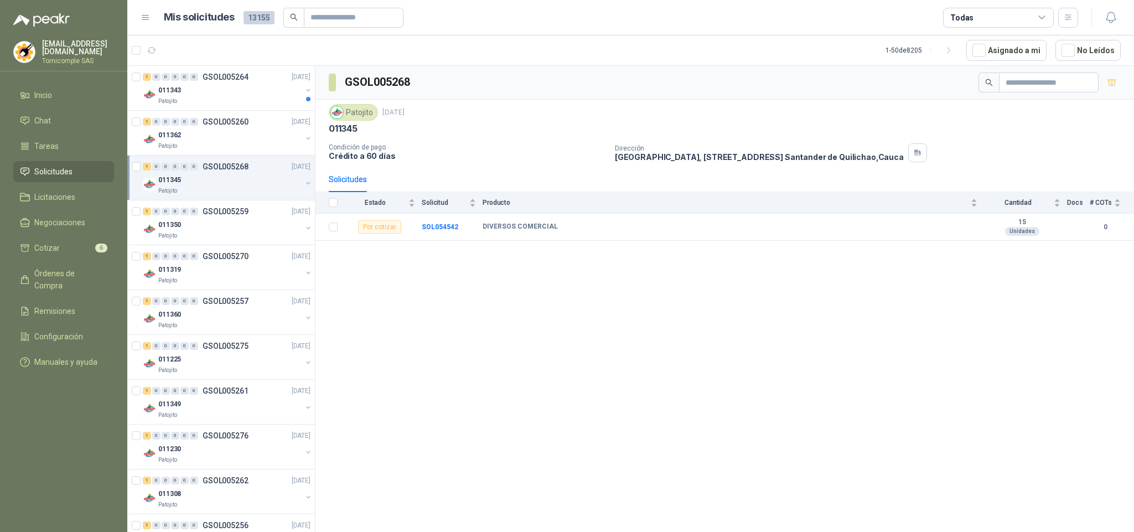
click at [239, 162] on div "1 0 0 0 0 0 GSOL005268 [DATE]" at bounding box center [228, 166] width 170 height 13
click at [249, 100] on div "Patojito" at bounding box center [229, 101] width 143 height 9
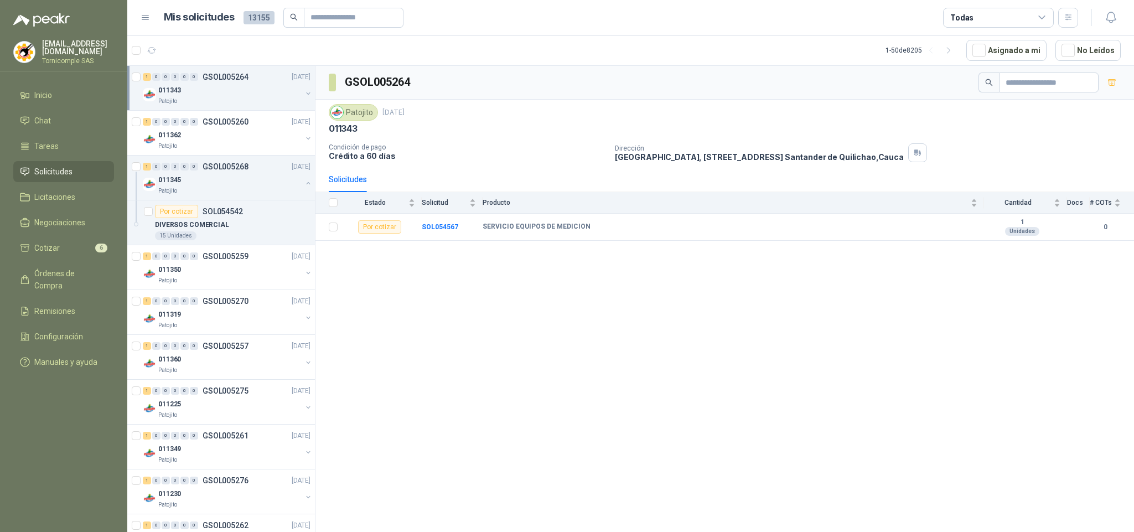
click at [74, 173] on li "Solicitudes" at bounding box center [63, 172] width 87 height 12
drag, startPoint x: 74, startPoint y: 173, endPoint x: 52, endPoint y: 90, distance: 85.3
click at [70, 157] on ul "Inicio Chat Tareas Solicitudes Licitaciones Negociaciones Cotizar 6 Órdenes de …" at bounding box center [63, 231] width 127 height 292
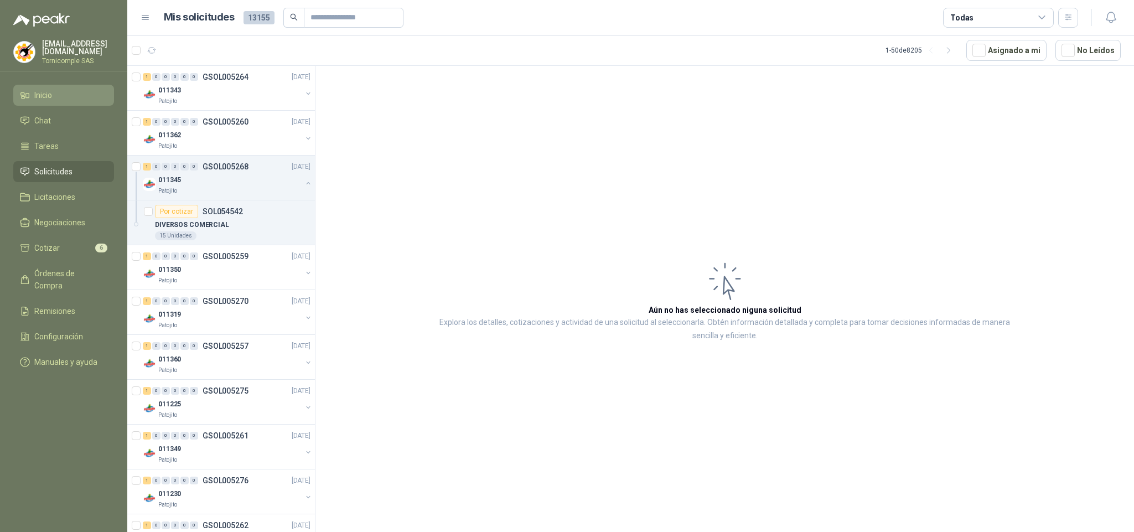
click at [52, 90] on span "Inicio" at bounding box center [43, 95] width 18 height 12
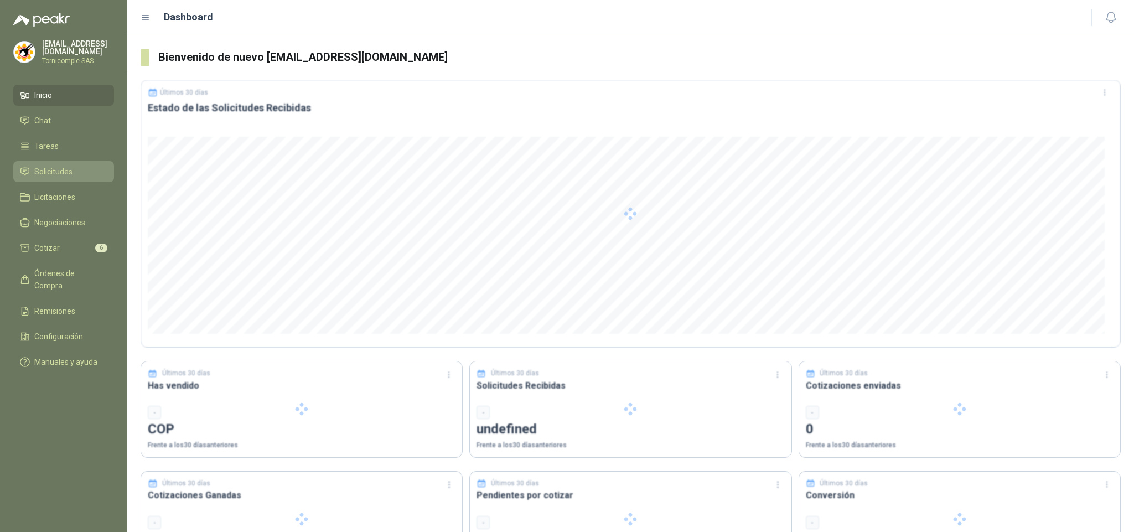
click at [65, 173] on span "Solicitudes" at bounding box center [53, 172] width 38 height 12
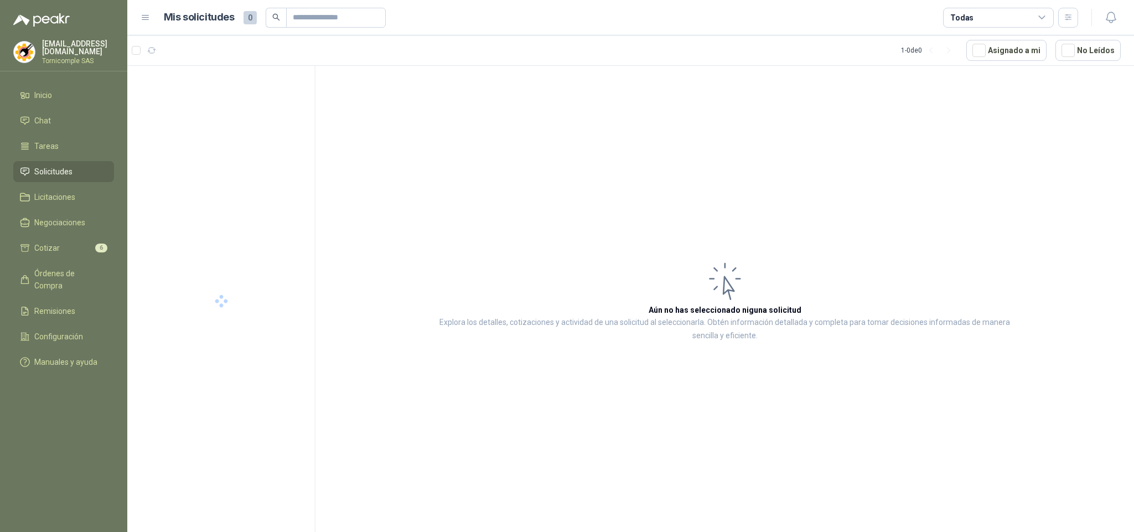
click at [65, 173] on span "Solicitudes" at bounding box center [53, 172] width 38 height 12
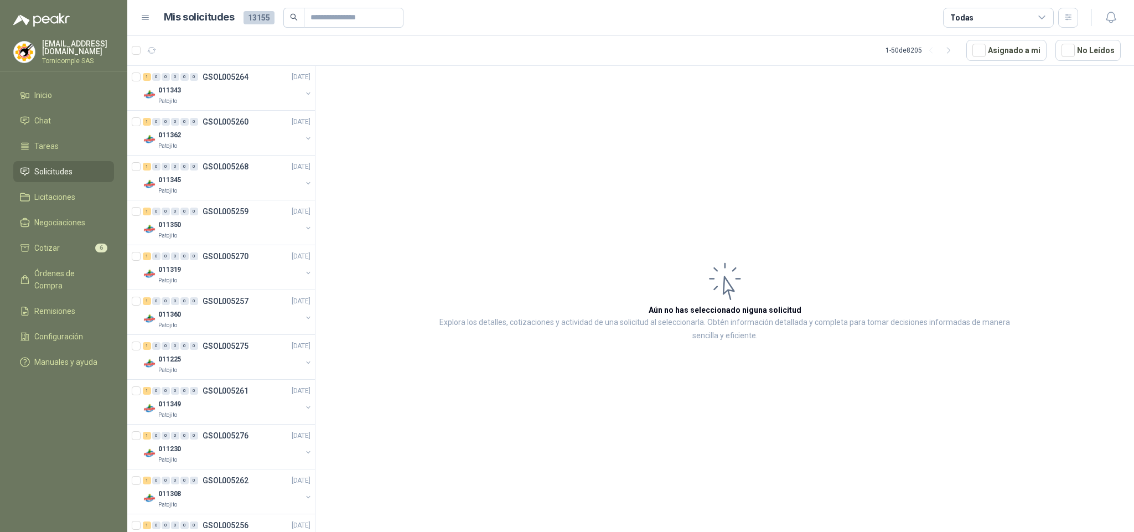
click at [49, 167] on span "Solicitudes" at bounding box center [53, 172] width 38 height 12
drag, startPoint x: 48, startPoint y: 167, endPoint x: 45, endPoint y: 159, distance: 7.9
click at [47, 167] on span "Solicitudes" at bounding box center [53, 172] width 38 height 12
click at [45, 98] on span "Inicio" at bounding box center [43, 95] width 18 height 12
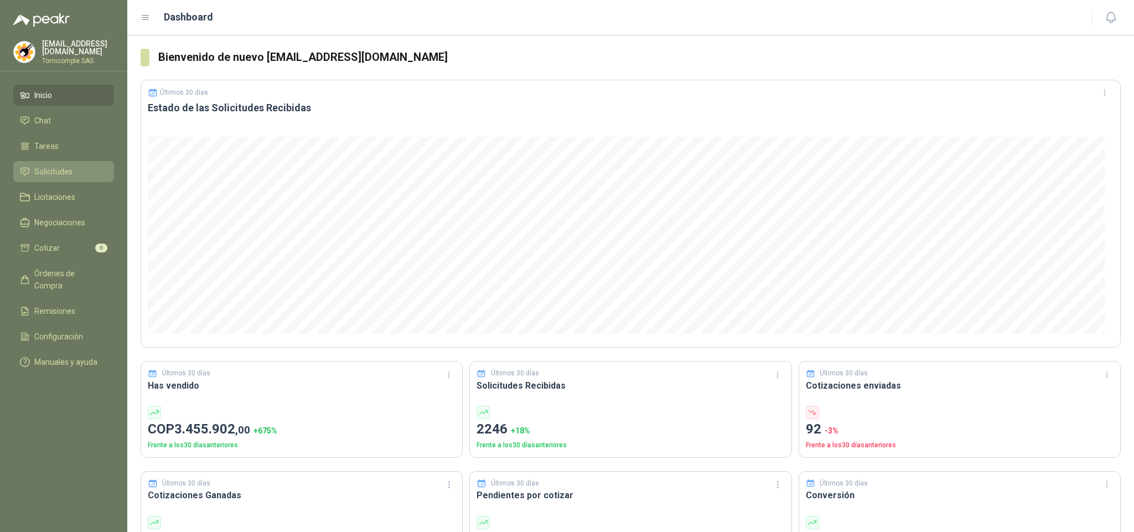
click at [55, 169] on span "Solicitudes" at bounding box center [53, 172] width 38 height 12
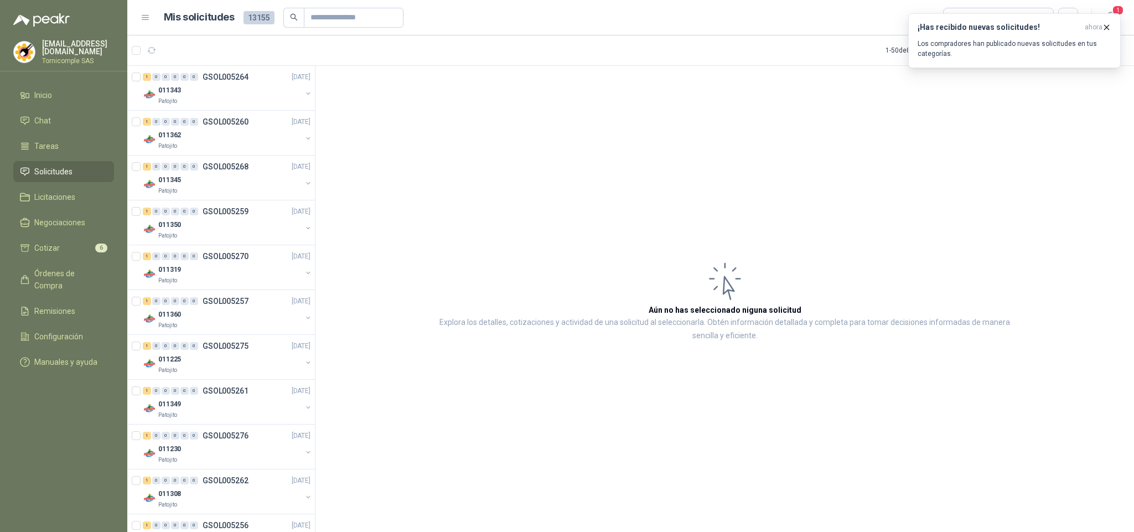
click at [1061, 68] on div "¡Has recibido nuevas solicitudes! ahora Los compradores han publicado nuevas so…" at bounding box center [1014, 40] width 213 height 55
click at [1083, 39] on p "Los compradores han publicado nuevas solicitudes en tus categorías." at bounding box center [1015, 49] width 194 height 20
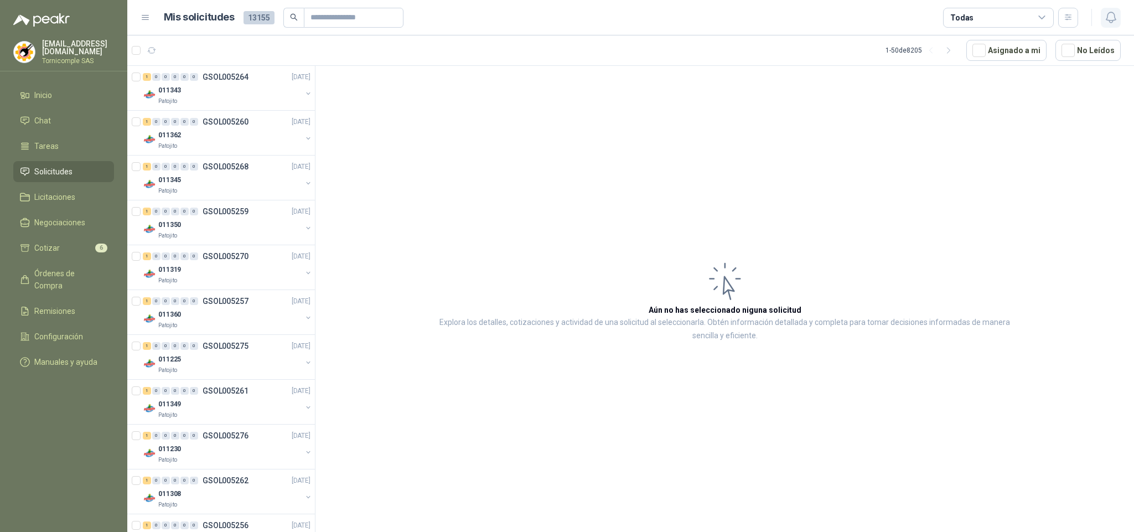
click at [1103, 24] on button "button" at bounding box center [1111, 18] width 20 height 20
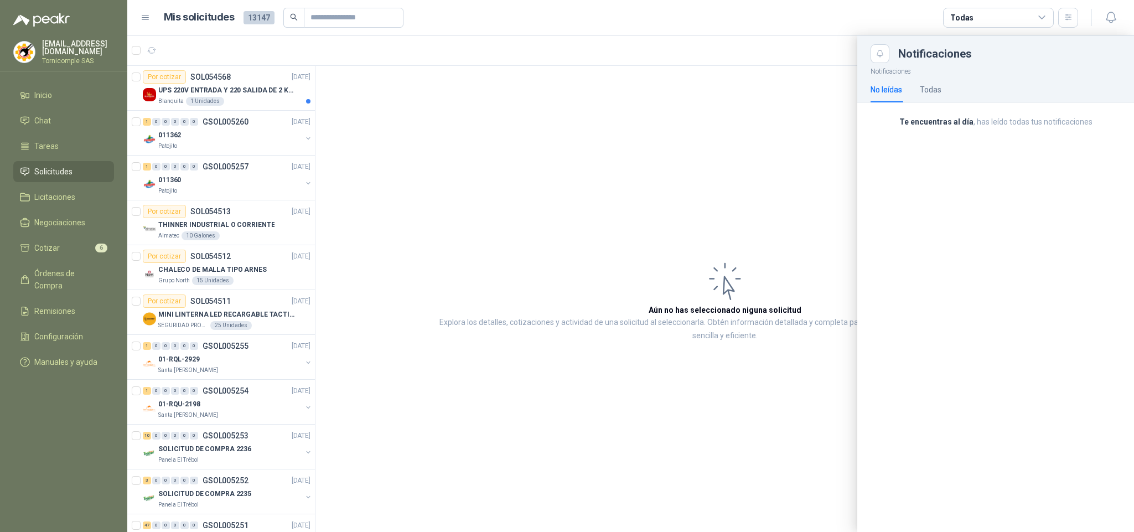
click at [230, 93] on div at bounding box center [630, 283] width 1007 height 497
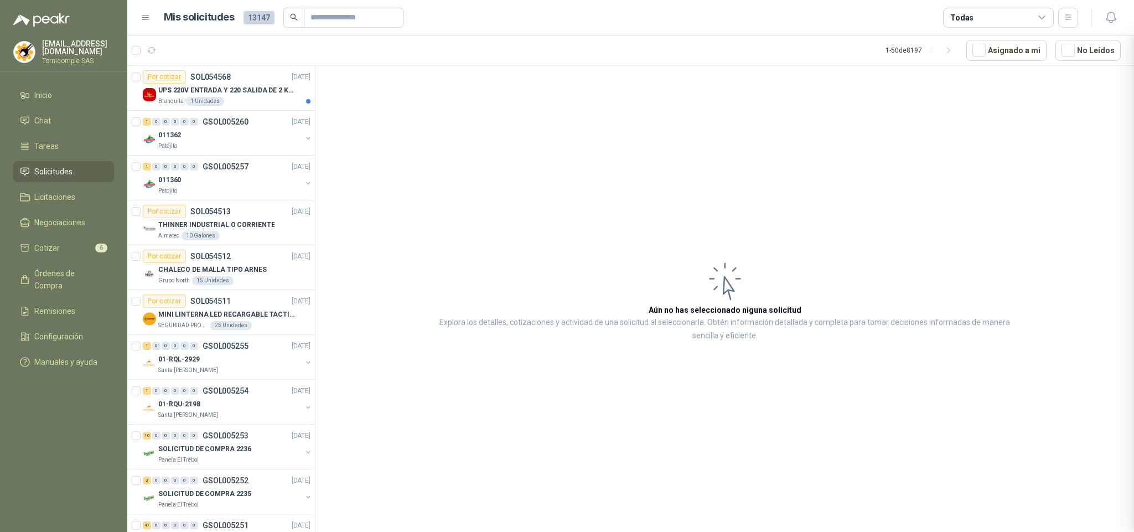
click at [230, 93] on div at bounding box center [630, 283] width 1007 height 497
click at [230, 93] on p "UPS 220V ENTRADA Y 220 SALIDA DE 2 KVA" at bounding box center [227, 90] width 138 height 11
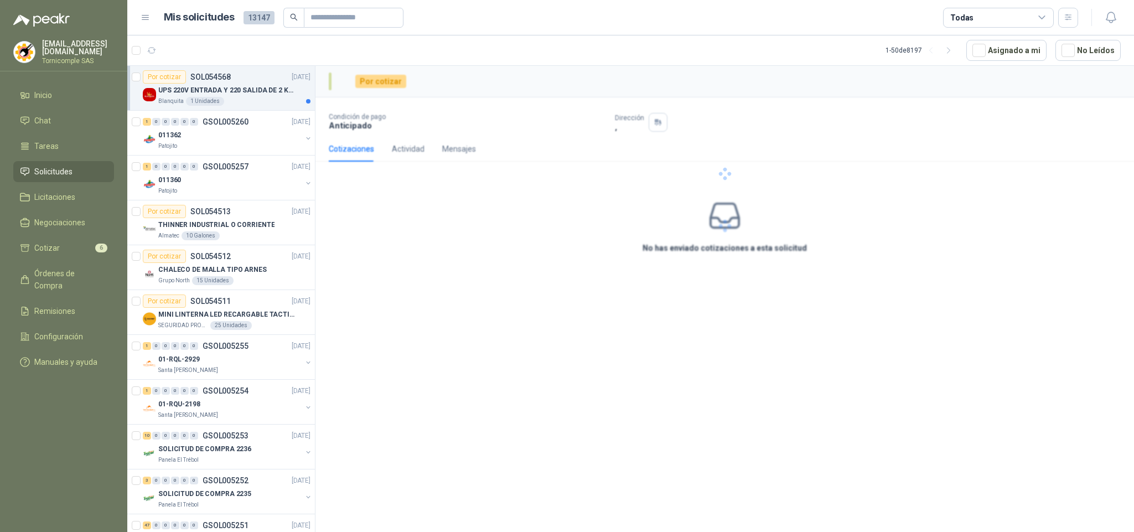
click at [230, 93] on p "UPS 220V ENTRADA Y 220 SALIDA DE 2 KVA" at bounding box center [227, 90] width 138 height 11
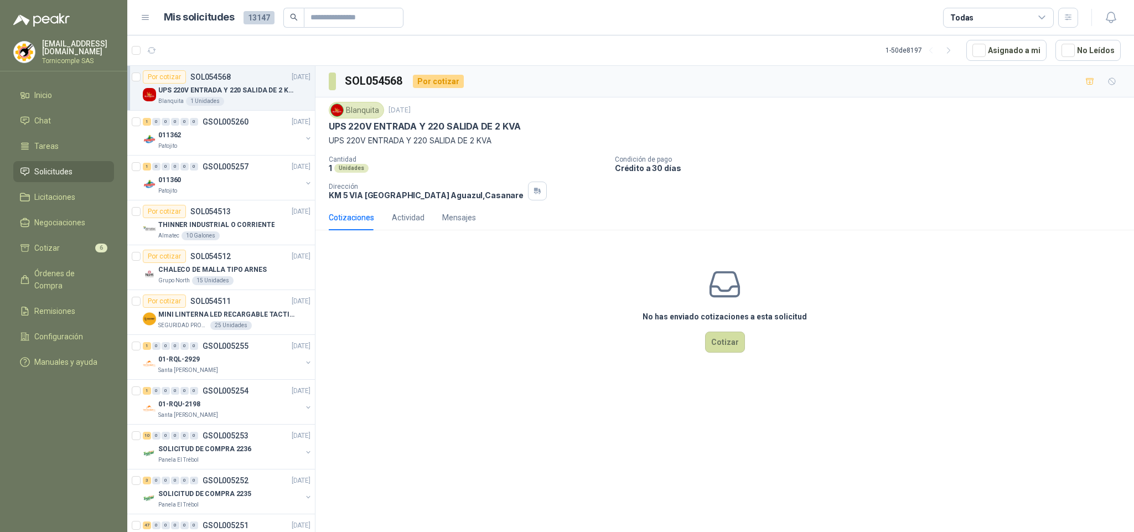
click at [87, 167] on li "Solicitudes" at bounding box center [63, 172] width 87 height 12
click at [74, 98] on li "Inicio" at bounding box center [63, 95] width 87 height 12
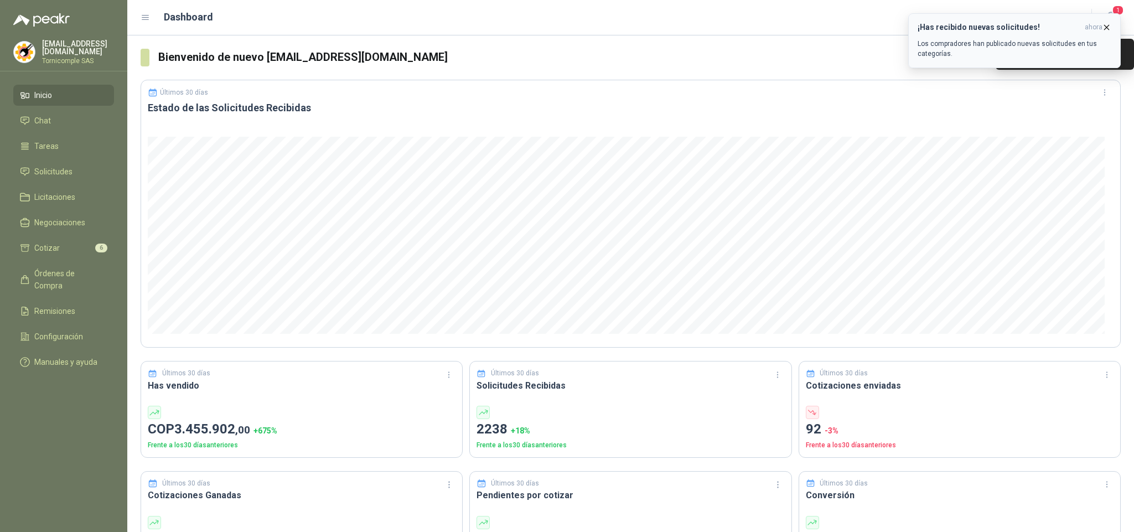
click at [1098, 27] on span "ahora" at bounding box center [1094, 27] width 18 height 9
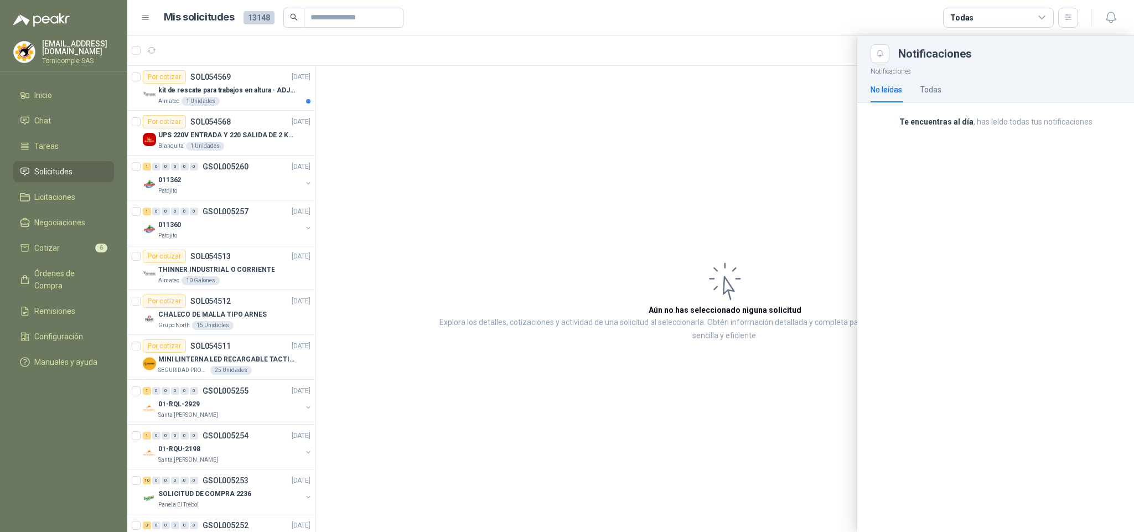
click at [211, 94] on div at bounding box center [630, 283] width 1007 height 497
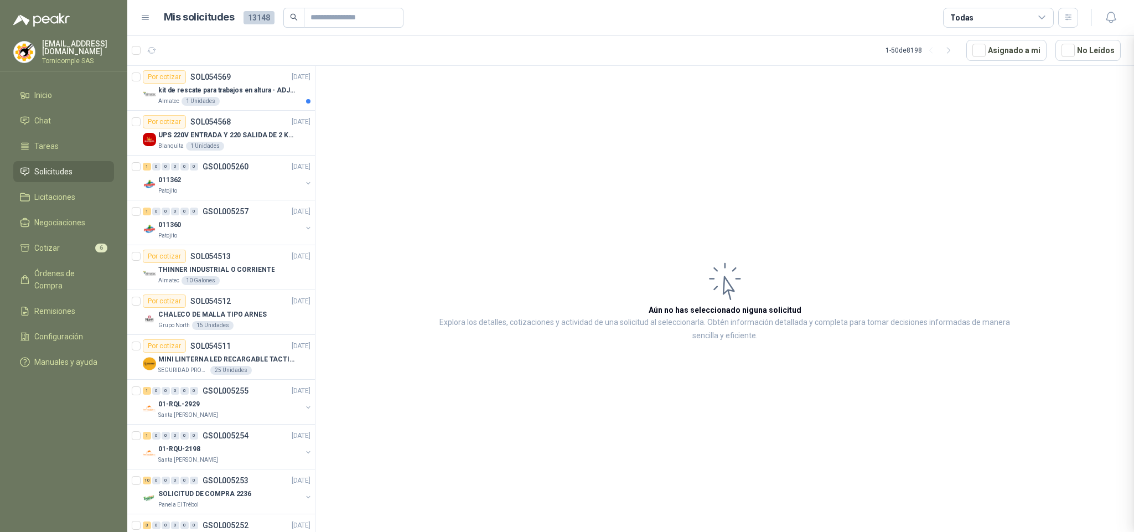
click at [211, 94] on div at bounding box center [630, 283] width 1007 height 497
click at [211, 94] on p "kit de rescate para trabajos en altura - ADJUNTAR FICHA TECNICA" at bounding box center [227, 90] width 138 height 11
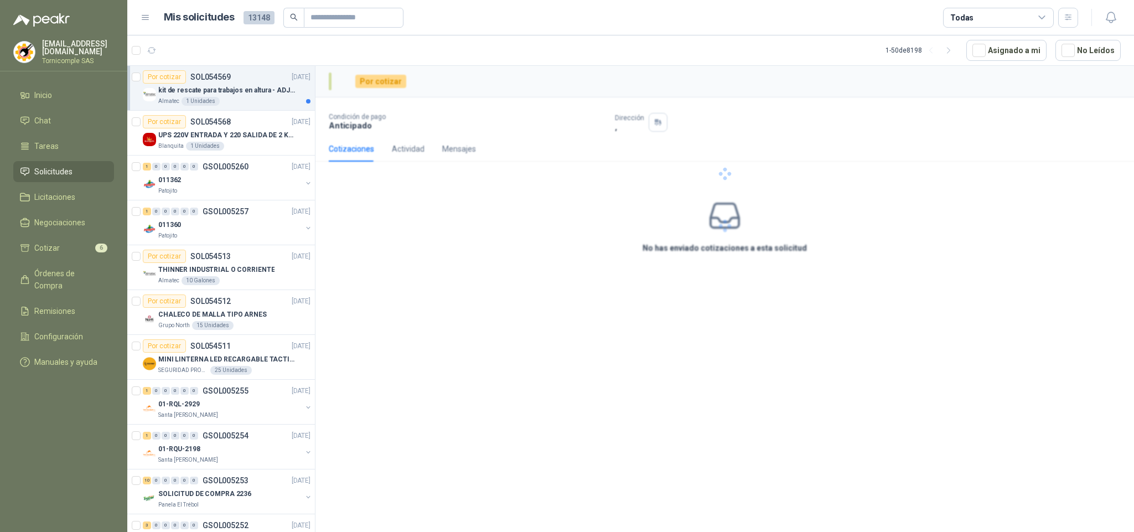
click at [259, 95] on p "kit de rescate para trabajos en altura - ADJUNTAR FICHA TECNICA" at bounding box center [227, 90] width 138 height 11
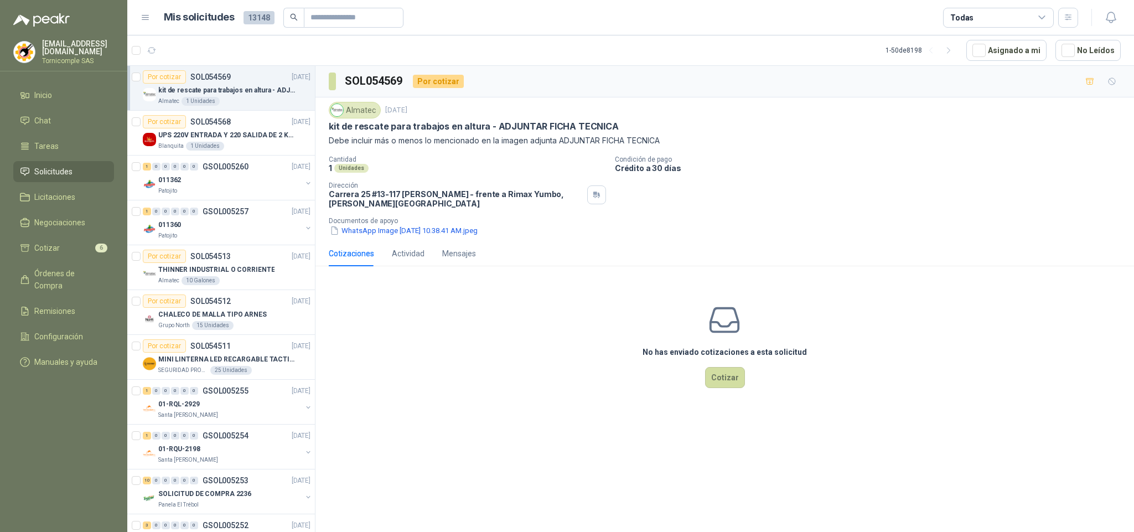
click at [95, 170] on li "Solicitudes" at bounding box center [63, 172] width 87 height 12
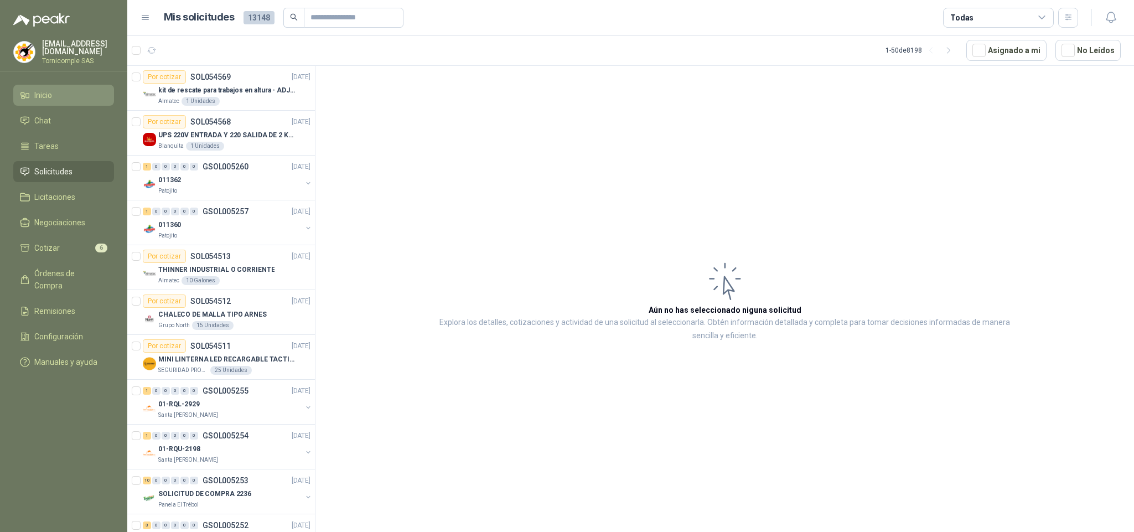
drag, startPoint x: 48, startPoint y: 75, endPoint x: 48, endPoint y: 100, distance: 24.9
click at [48, 100] on menu "[EMAIL_ADDRESS][DOMAIN_NAME] Tornicomple SAS Inicio Chat Tareas Solicitudes Lic…" at bounding box center [63, 266] width 127 height 532
click at [48, 95] on span "Inicio" at bounding box center [43, 95] width 18 height 12
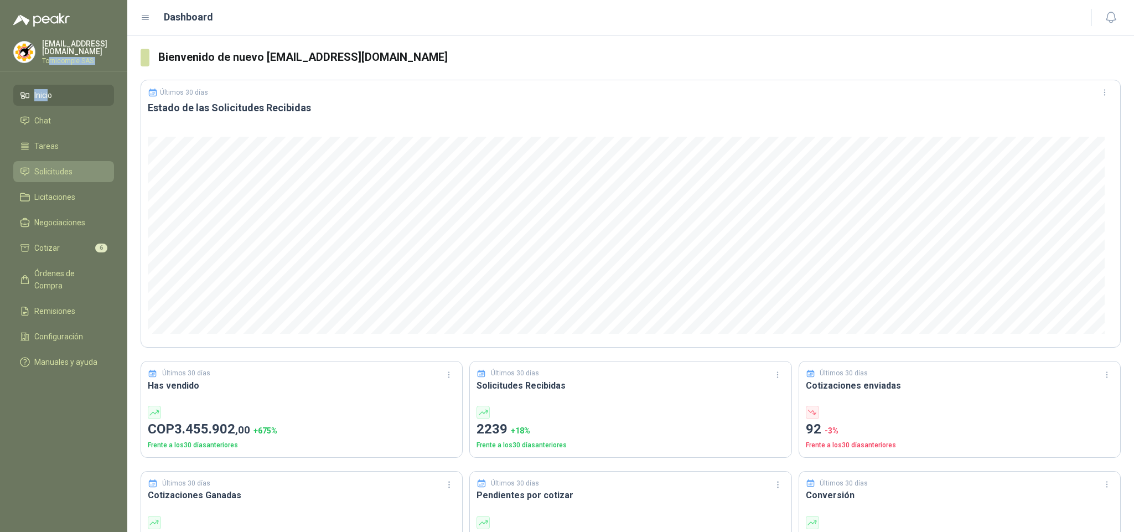
click at [52, 173] on span "Solicitudes" at bounding box center [53, 172] width 38 height 12
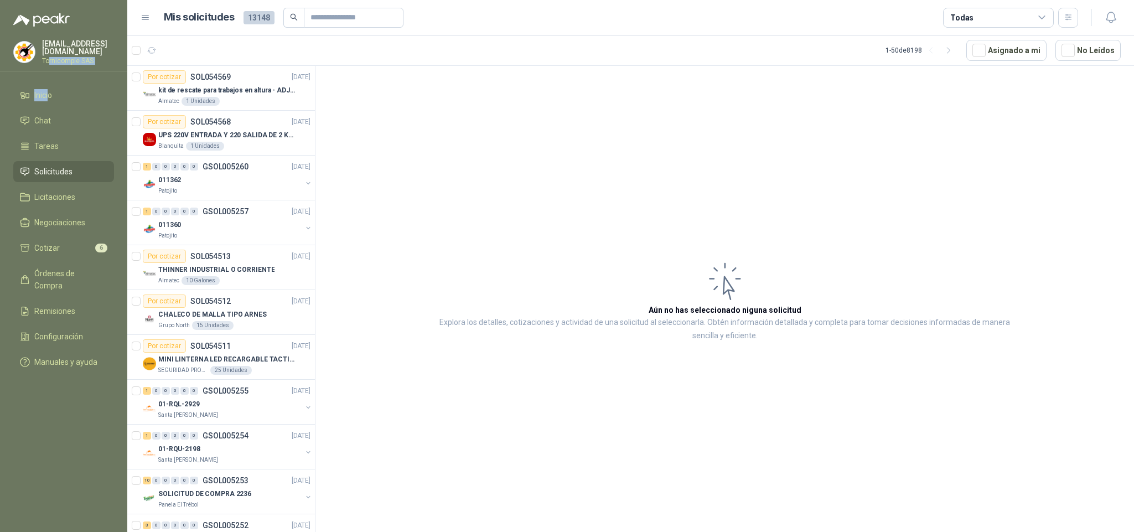
click at [91, 166] on li "Solicitudes" at bounding box center [63, 172] width 87 height 12
click at [70, 97] on li "Inicio" at bounding box center [63, 95] width 87 height 12
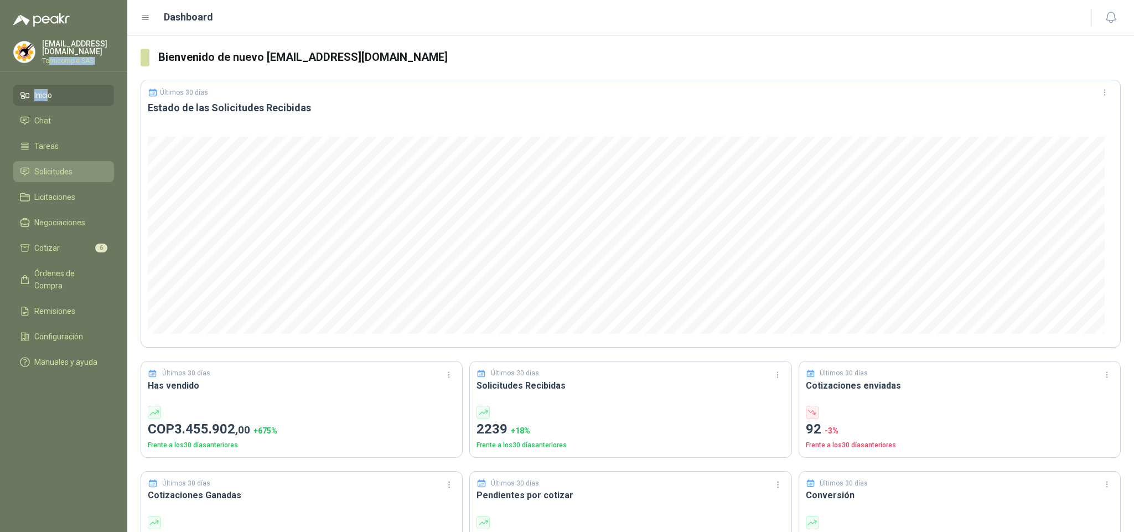
click at [69, 178] on link "Solicitudes" at bounding box center [63, 171] width 101 height 21
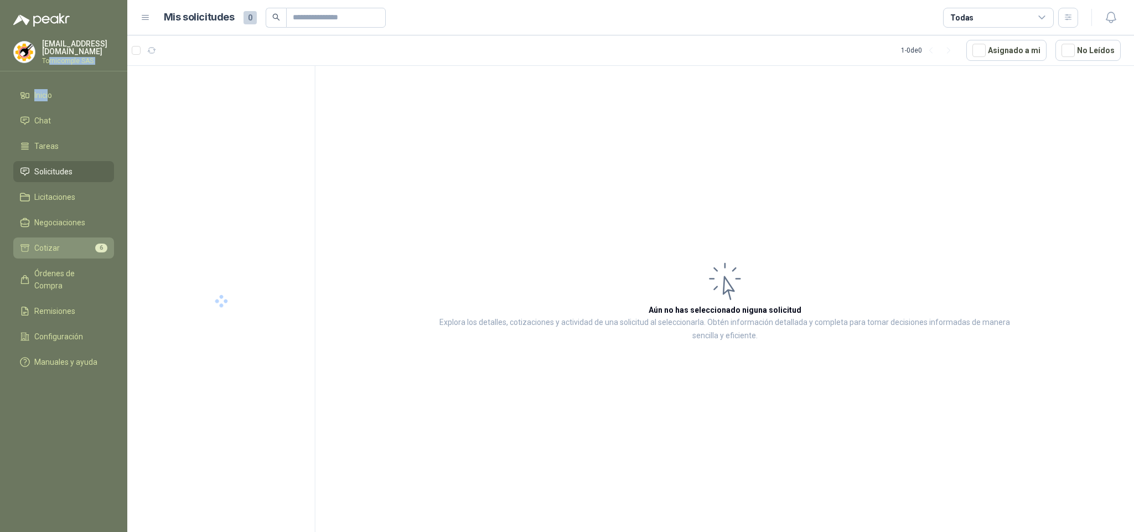
click at [79, 246] on li "Cotizar 6" at bounding box center [63, 248] width 87 height 12
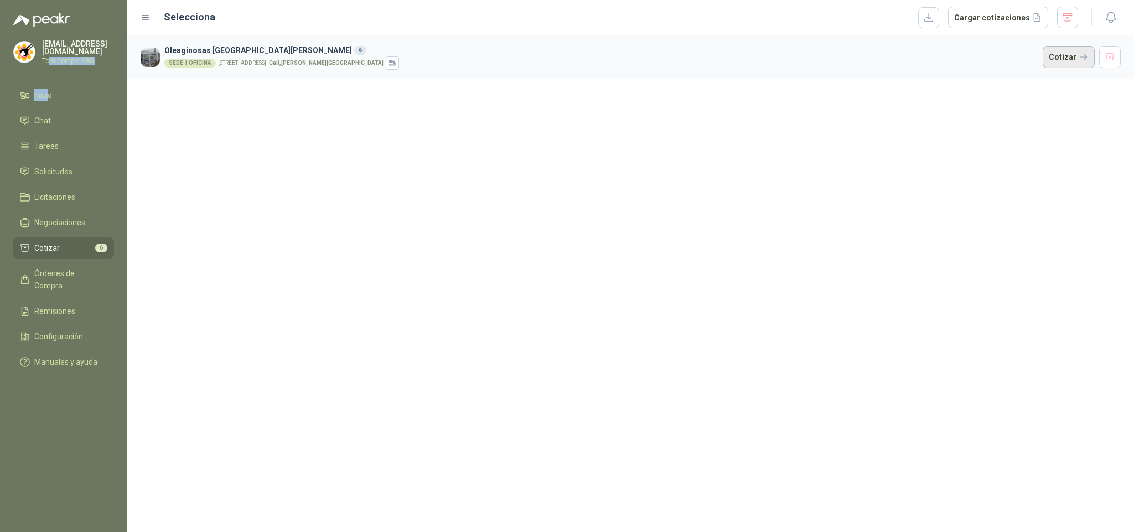
click at [1048, 61] on button "Cotizar" at bounding box center [1069, 57] width 52 height 22
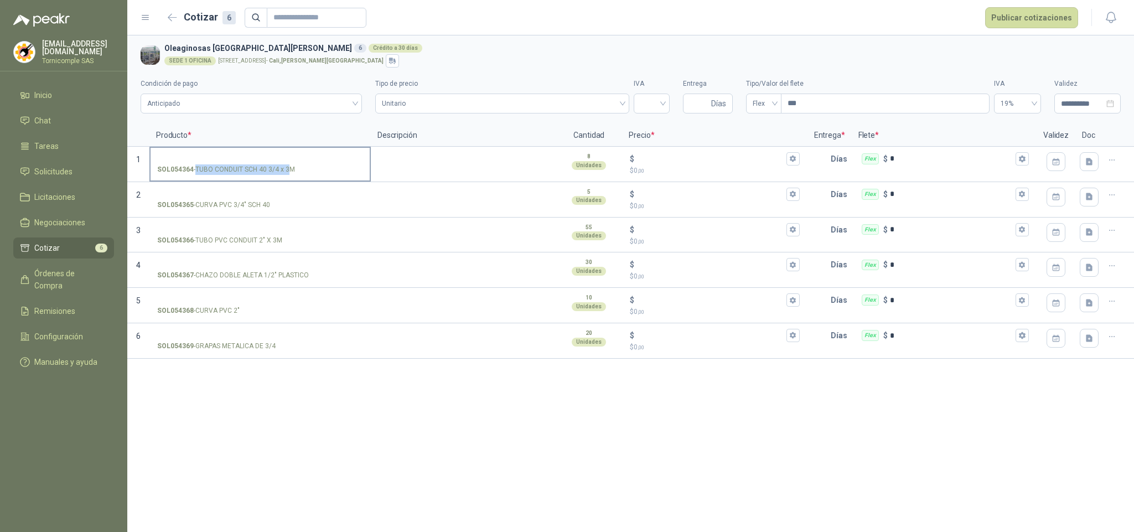
drag, startPoint x: 210, startPoint y: 168, endPoint x: 288, endPoint y: 168, distance: 78.1
click at [288, 168] on p "SOL054364 - TUBO CONDUIT SCH 40 3/4 x 3M" at bounding box center [226, 169] width 138 height 11
click at [292, 170] on p "SOL054364 - TUBO CONDUIT SCH 40 3/4 x 3M" at bounding box center [226, 169] width 138 height 11
click at [292, 163] on input "SOL054364 - TUBO CONDUIT SCH 40 3/4 x 3M" at bounding box center [260, 159] width 206 height 8
drag, startPoint x: 196, startPoint y: 169, endPoint x: 293, endPoint y: 172, distance: 96.9
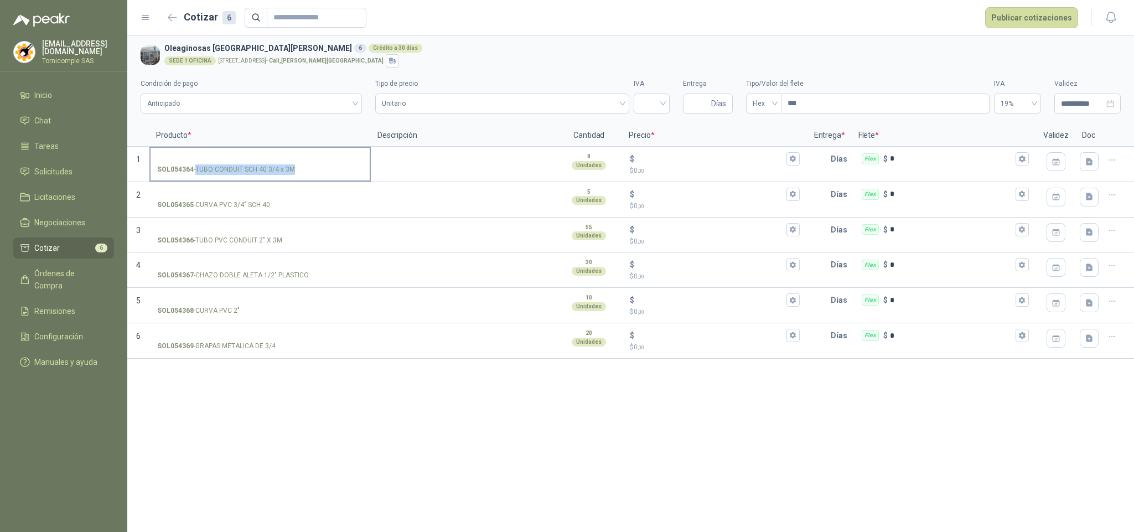
click at [293, 172] on p "SOL054364 - TUBO CONDUIT SCH 40 3/4 x 3M" at bounding box center [226, 169] width 138 height 11
copy p "TUBO CONDUIT SCH 40 3/4 x 3M"
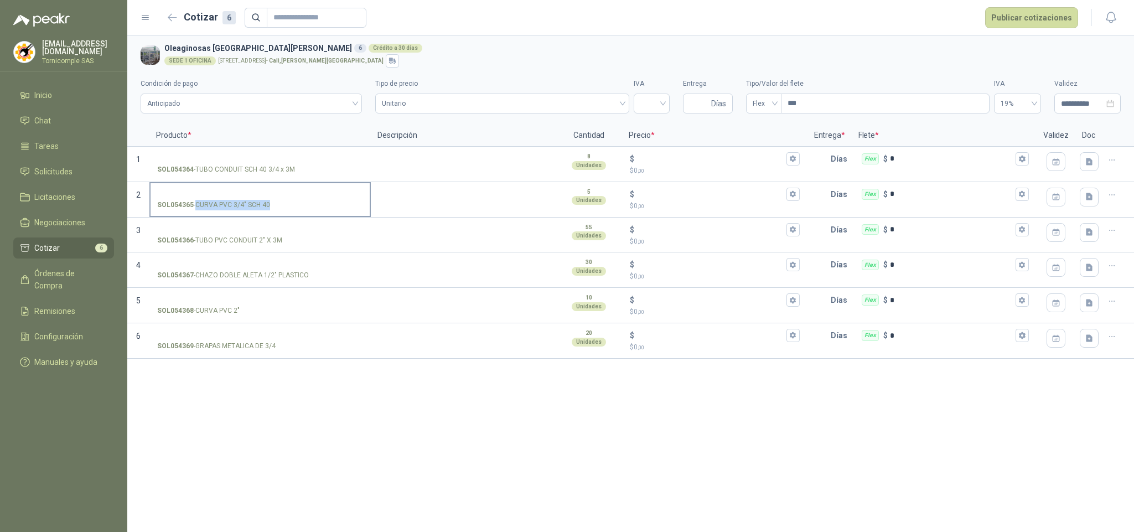
drag, startPoint x: 195, startPoint y: 206, endPoint x: 268, endPoint y: 208, distance: 73.1
click at [268, 208] on p "SOL054365 - CURVA PVC 3/4" SCH 40" at bounding box center [213, 205] width 113 height 11
copy p "CURVA PVC 3/4" SCH 40"
drag, startPoint x: 197, startPoint y: 241, endPoint x: 281, endPoint y: 241, distance: 84.1
click at [281, 241] on p "SOL054366 - TUBO PVC CONDUIT 2" X 3M" at bounding box center [219, 240] width 125 height 11
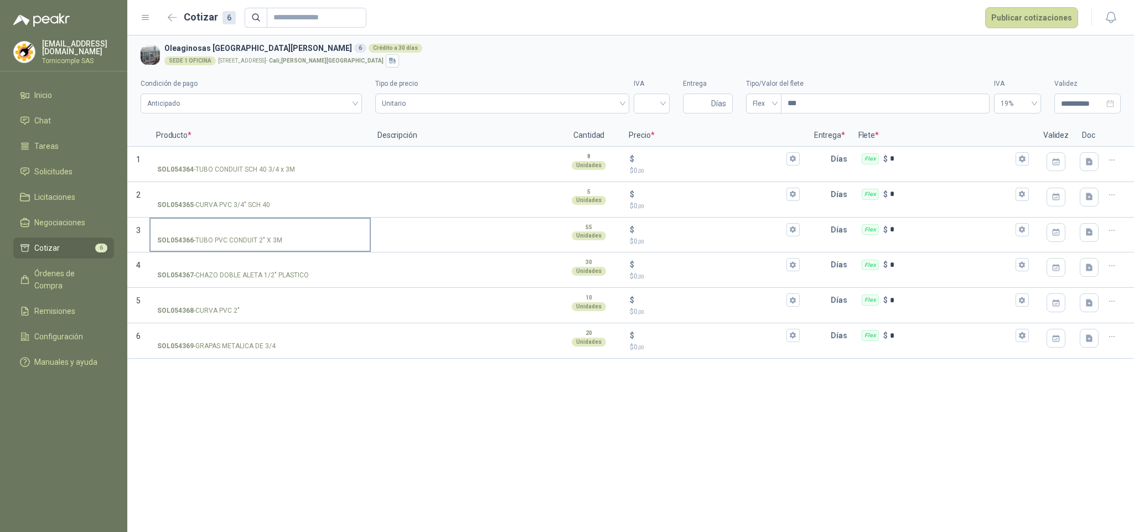
click at [279, 241] on p "SOL054366 - TUBO PVC CONDUIT 2" X 3M" at bounding box center [219, 240] width 125 height 11
click at [279, 234] on input "SOL054366 - TUBO PVC CONDUIT 2" X 3M" at bounding box center [260, 230] width 206 height 8
click at [283, 244] on div "SOL054366 - TUBO PVC CONDUIT 2" X 3M" at bounding box center [260, 240] width 206 height 11
click at [283, 234] on input "SOL054366 - TUBO PVC CONDUIT 2" X 3M" at bounding box center [260, 230] width 206 height 8
drag, startPoint x: 196, startPoint y: 241, endPoint x: 280, endPoint y: 241, distance: 83.6
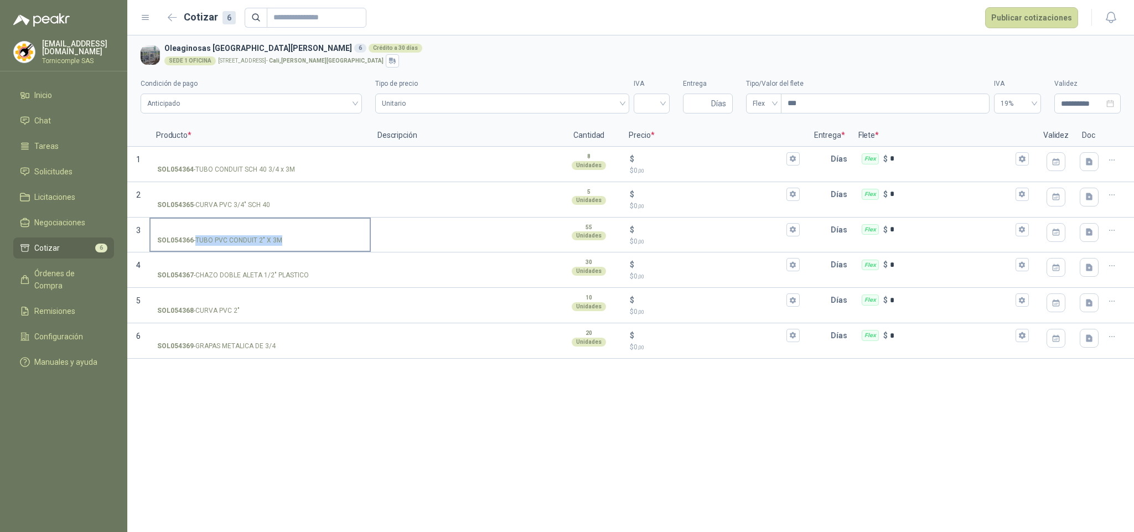
click at [280, 241] on p "SOL054366 - TUBO PVC CONDUIT 2" X 3M" at bounding box center [219, 240] width 125 height 11
copy p "TUBO PVC CONDUIT 2" X 3M"
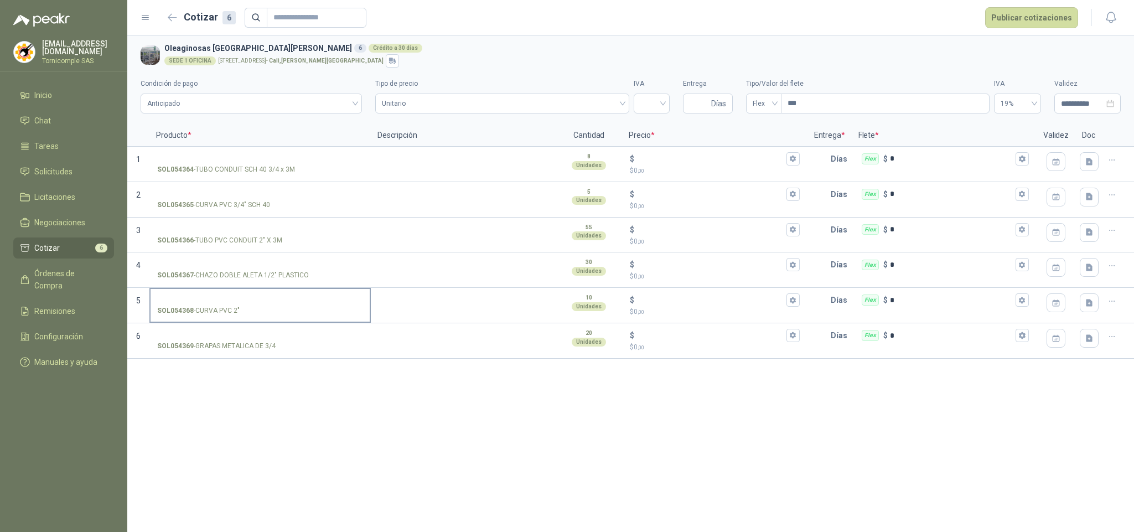
click at [261, 316] on div "SOL054368 - CURVA PVC 2"" at bounding box center [260, 311] width 206 height 11
click at [261, 304] on input "SOL054368 - CURVA PVC 2"" at bounding box center [260, 300] width 206 height 8
drag, startPoint x: 200, startPoint y: 316, endPoint x: 206, endPoint y: 311, distance: 7.9
click at [228, 312] on p "SOL054368 - CURVA PVC 2"" at bounding box center [198, 311] width 82 height 11
click at [204, 311] on p "SOL054368 - CURVA PVC 2"" at bounding box center [198, 311] width 82 height 11
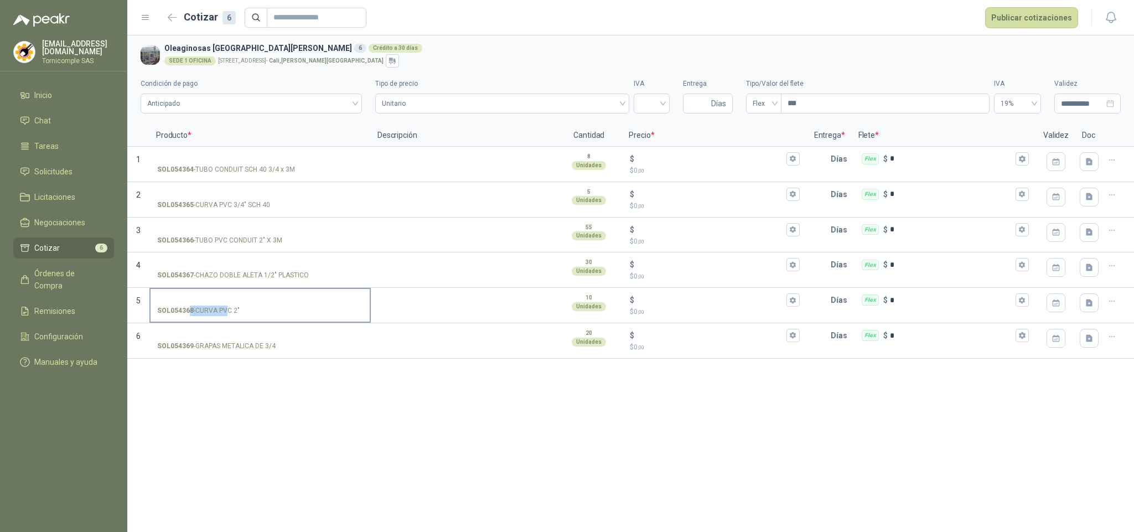
click at [204, 304] on input "SOL054368 - CURVA PVC 2"" at bounding box center [260, 300] width 206 height 8
drag, startPoint x: 196, startPoint y: 314, endPoint x: 237, endPoint y: 309, distance: 41.8
click at [237, 309] on p "SOL054368 - CURVA PVC 2"" at bounding box center [198, 311] width 82 height 11
copy p "CURVA PVC 2"
click at [228, 367] on div "**********" at bounding box center [630, 283] width 1007 height 497
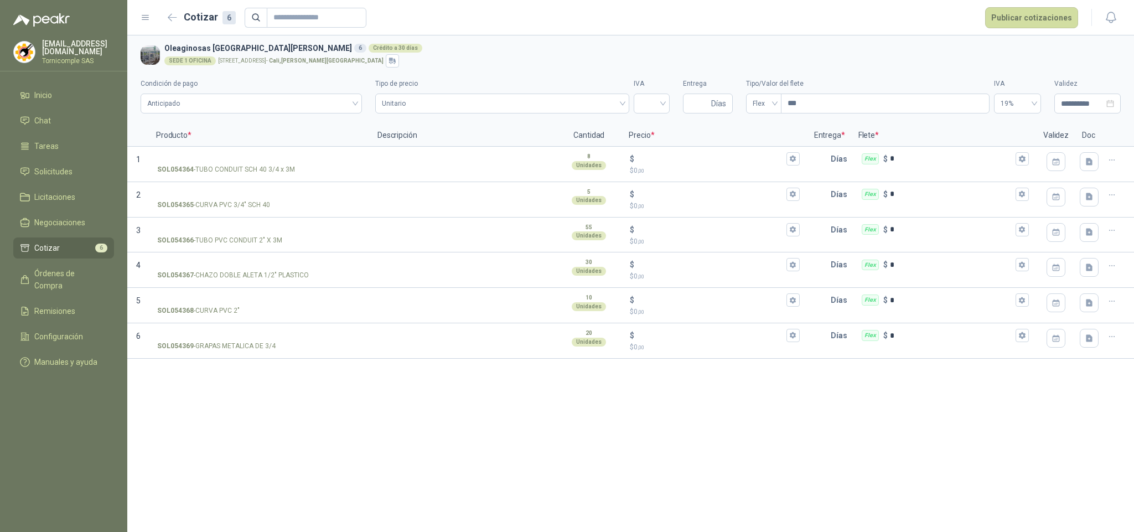
click at [85, 248] on li "Cotizar 6" at bounding box center [63, 248] width 87 height 12
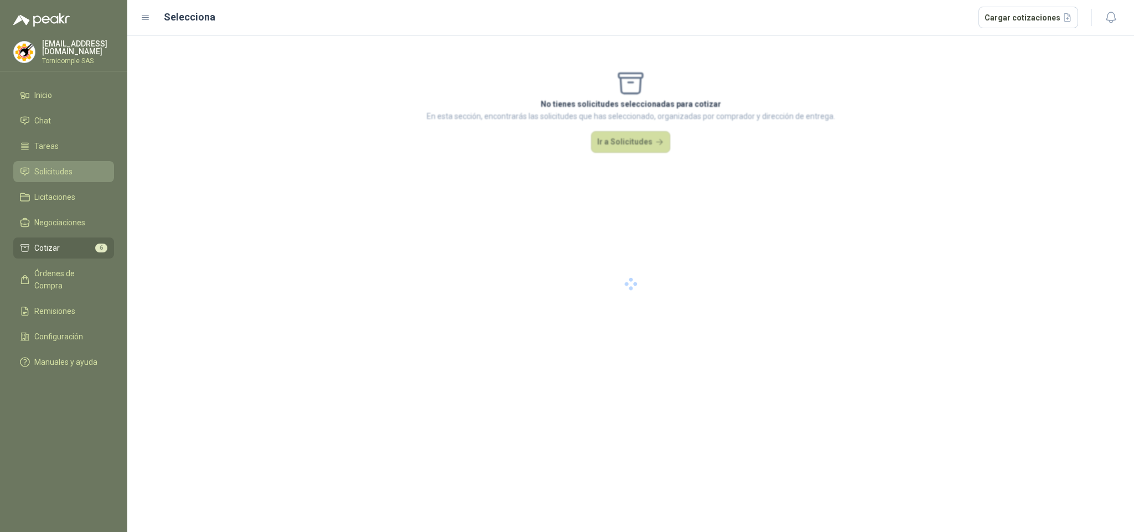
click at [75, 169] on li "Solicitudes" at bounding box center [63, 172] width 87 height 12
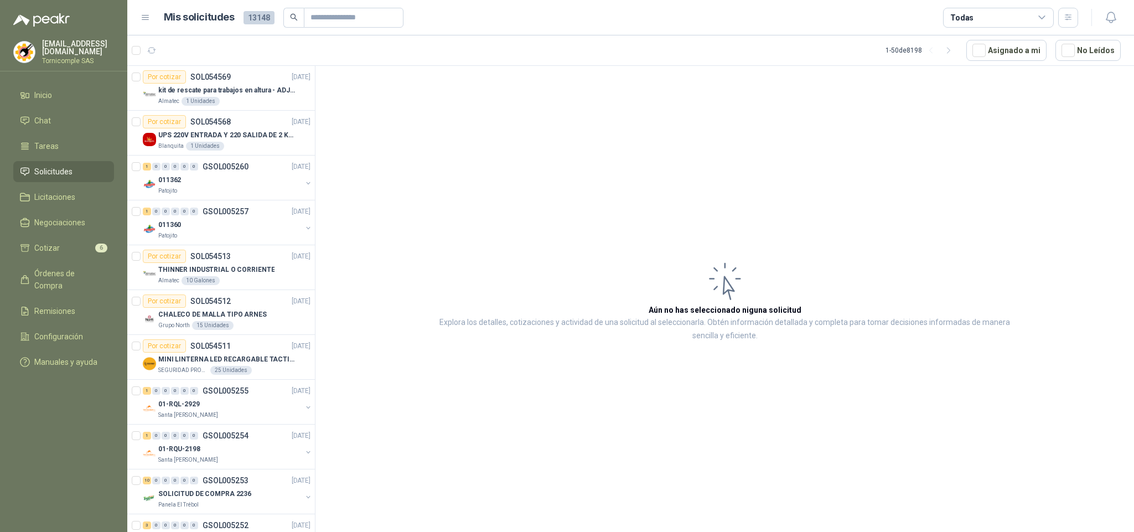
click at [63, 166] on span "Solicitudes" at bounding box center [53, 172] width 38 height 12
click at [79, 180] on ul "Inicio Chat Tareas Solicitudes Licitaciones Negociaciones Cotizar 6 Órdenes de …" at bounding box center [63, 231] width 127 height 292
click at [74, 172] on li "Solicitudes" at bounding box center [63, 172] width 87 height 12
drag, startPoint x: 70, startPoint y: 260, endPoint x: 60, endPoint y: 250, distance: 14.1
click at [65, 256] on ul "Inicio Chat Tareas Solicitudes Licitaciones Negociaciones Cotizar 6 Órdenes de …" at bounding box center [63, 231] width 127 height 292
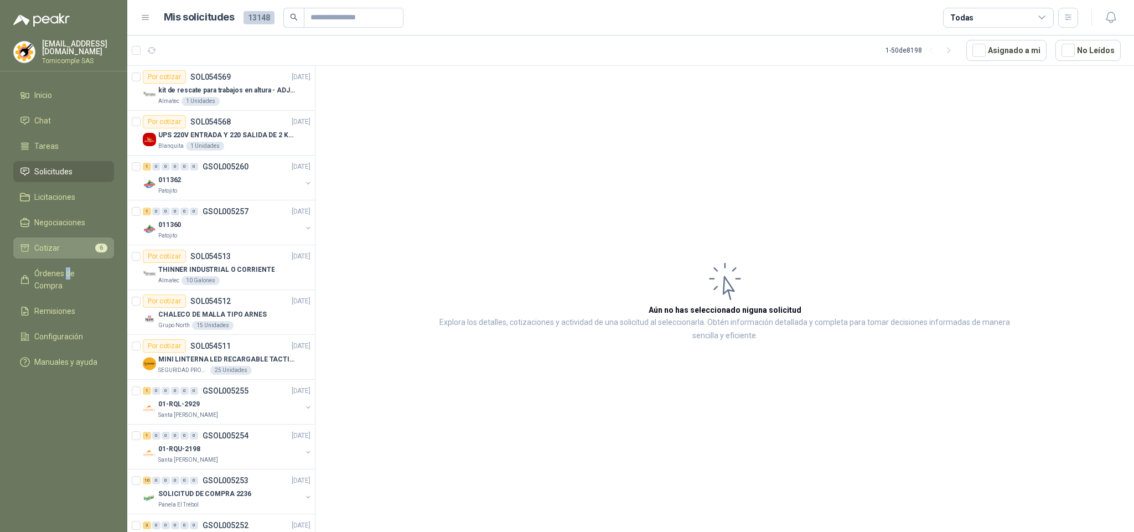
click at [60, 249] on li "Cotizar 6" at bounding box center [63, 248] width 87 height 12
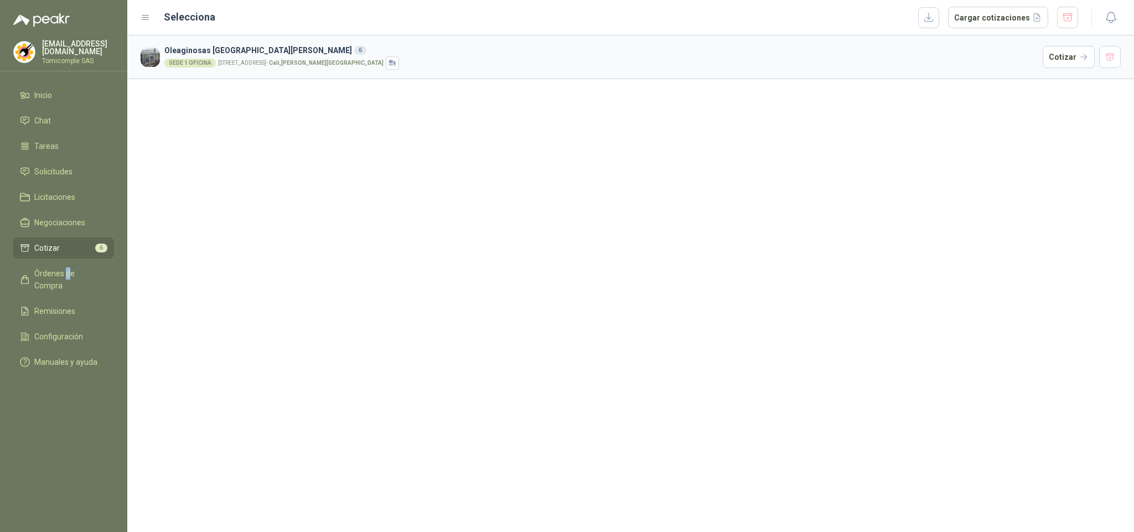
click at [100, 242] on li "Cotizar 6" at bounding box center [63, 248] width 87 height 12
click at [1058, 70] on article "[STREET_ADDRESS][PERSON_NAME] SEDE 1 OFICINA [STREET_ADDRESS][PERSON_NAME]" at bounding box center [630, 57] width 1007 height 44
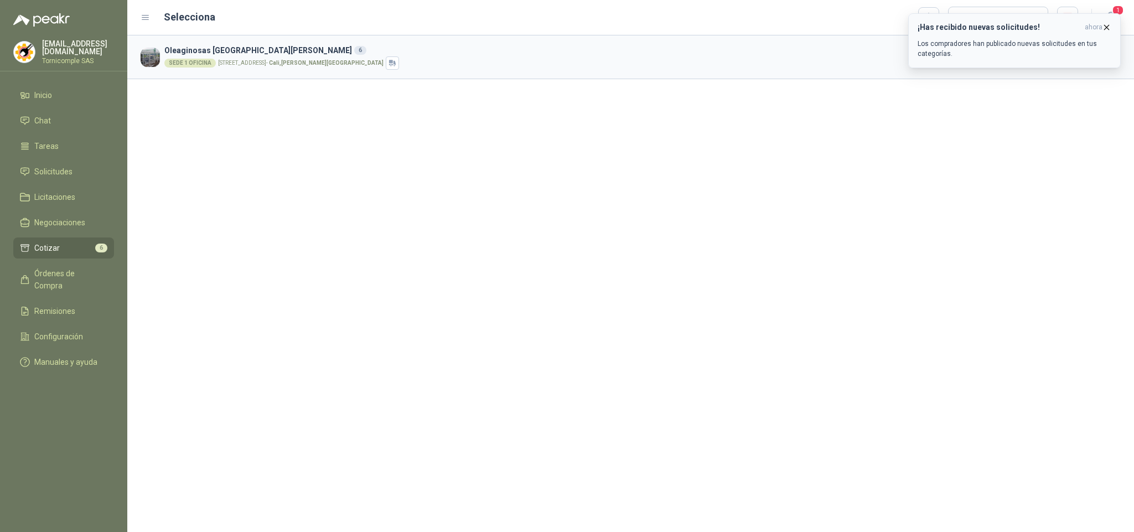
click at [1098, 52] on p "Los compradores han publicado nuevas solicitudes en tus categorías." at bounding box center [1015, 49] width 194 height 20
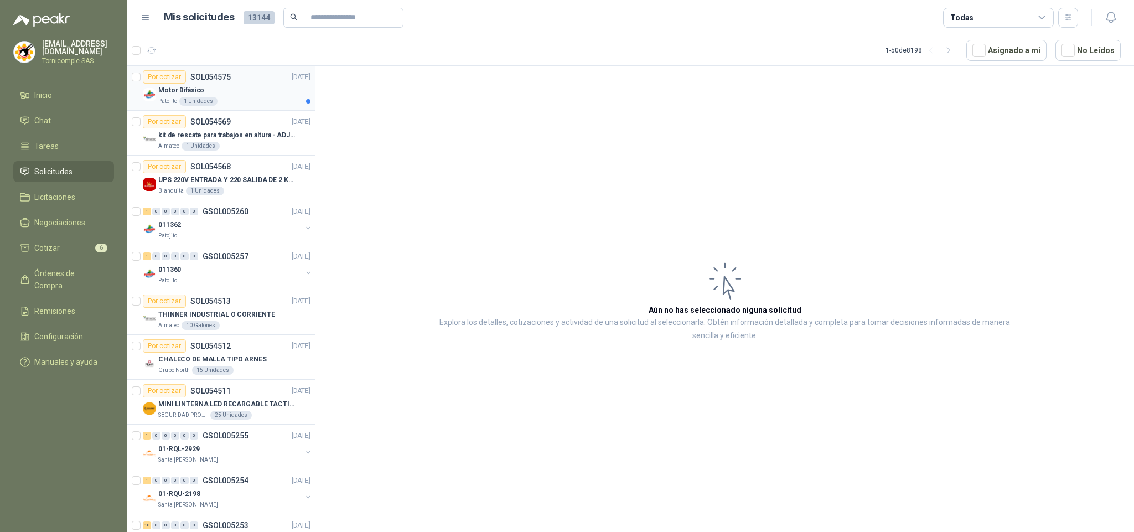
click at [194, 102] on div "1 Unidades" at bounding box center [198, 101] width 38 height 9
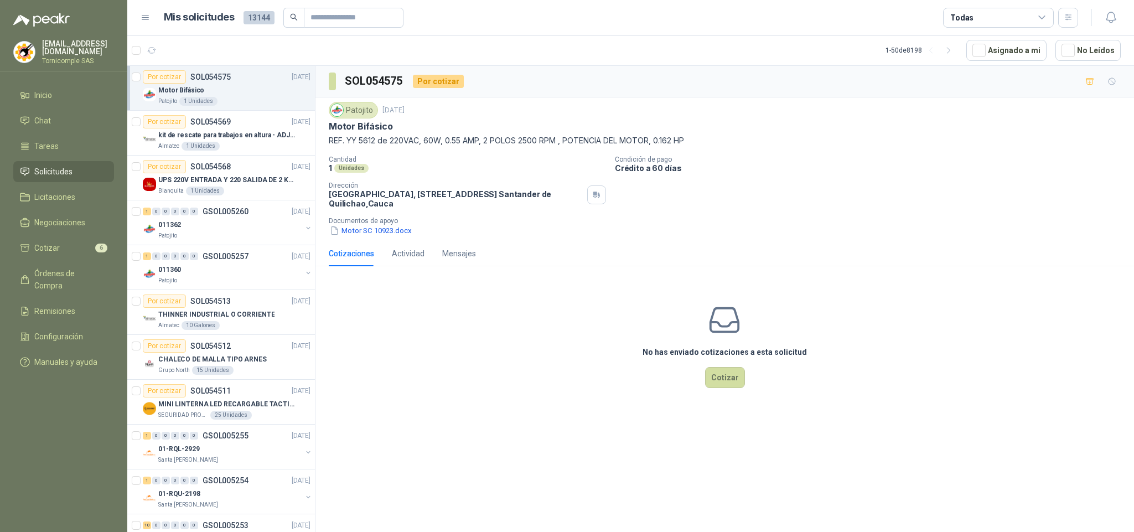
click at [80, 175] on link "Solicitudes" at bounding box center [63, 171] width 101 height 21
click at [80, 175] on li "Solicitudes" at bounding box center [63, 172] width 87 height 12
click at [52, 80] on menu "[EMAIL_ADDRESS][DOMAIN_NAME] Tornicomple SAS Inicio Chat Tareas Solicitudes Lic…" at bounding box center [63, 266] width 127 height 532
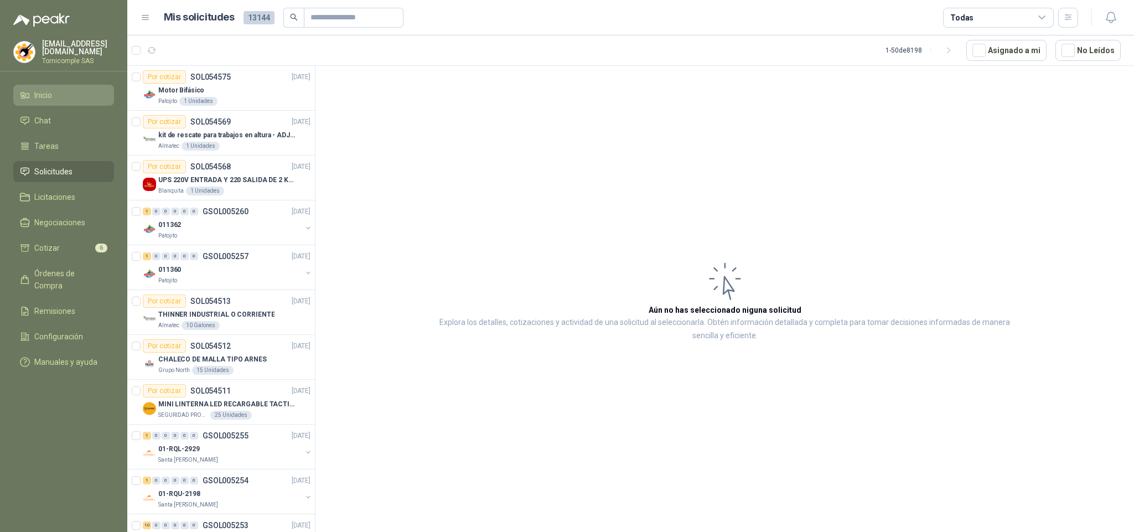
click at [52, 85] on link "Inicio" at bounding box center [63, 95] width 101 height 21
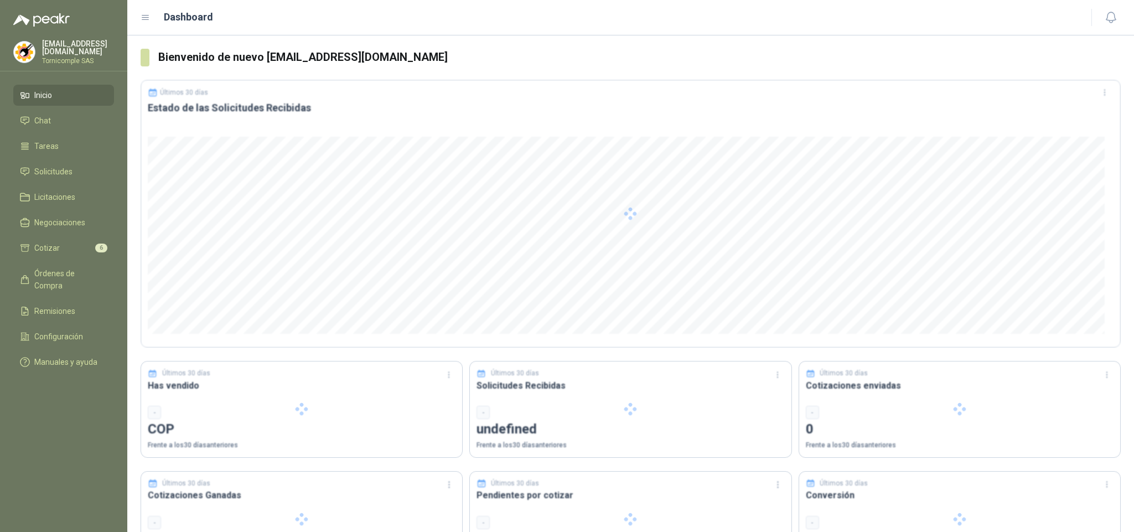
drag, startPoint x: 52, startPoint y: 82, endPoint x: 69, endPoint y: 9, distance: 74.9
click at [53, 75] on menu "[EMAIL_ADDRESS][DOMAIN_NAME] Tornicomple SAS Inicio Chat Tareas Solicitudes Lic…" at bounding box center [63, 266] width 127 height 532
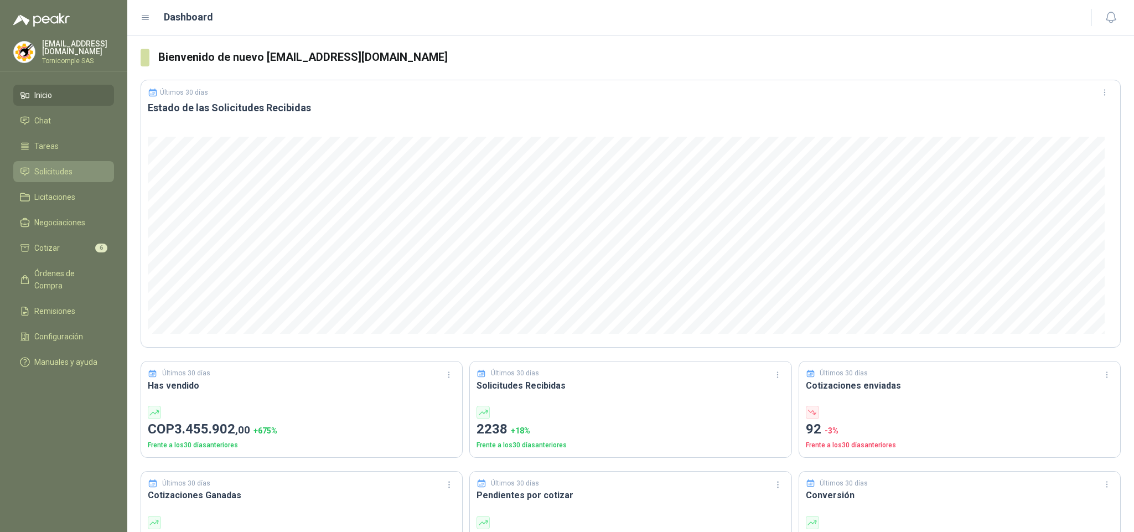
click at [63, 166] on span "Solicitudes" at bounding box center [53, 172] width 38 height 12
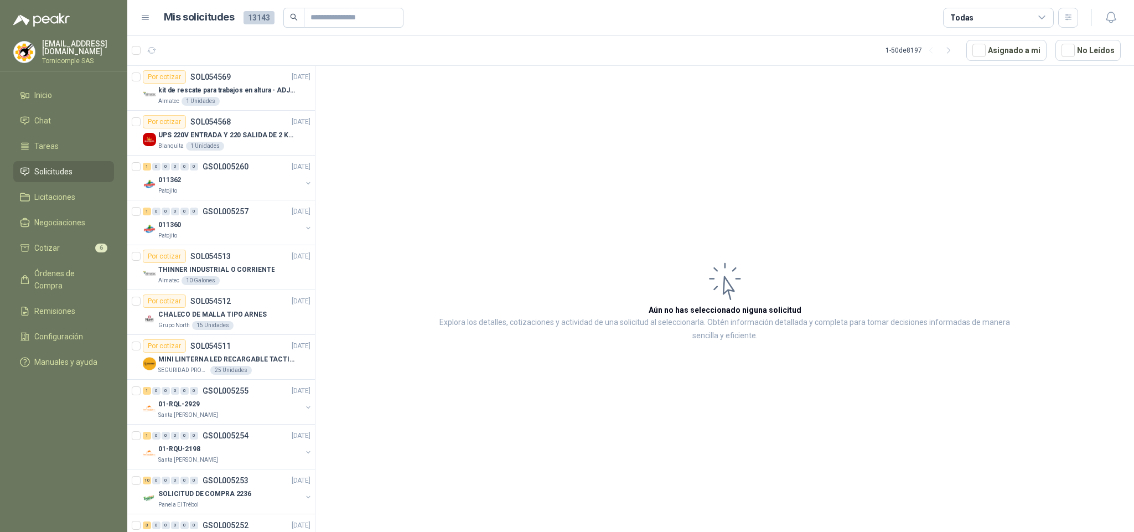
click at [69, 166] on span "Solicitudes" at bounding box center [53, 172] width 38 height 12
click at [55, 89] on li "Inicio" at bounding box center [63, 95] width 87 height 12
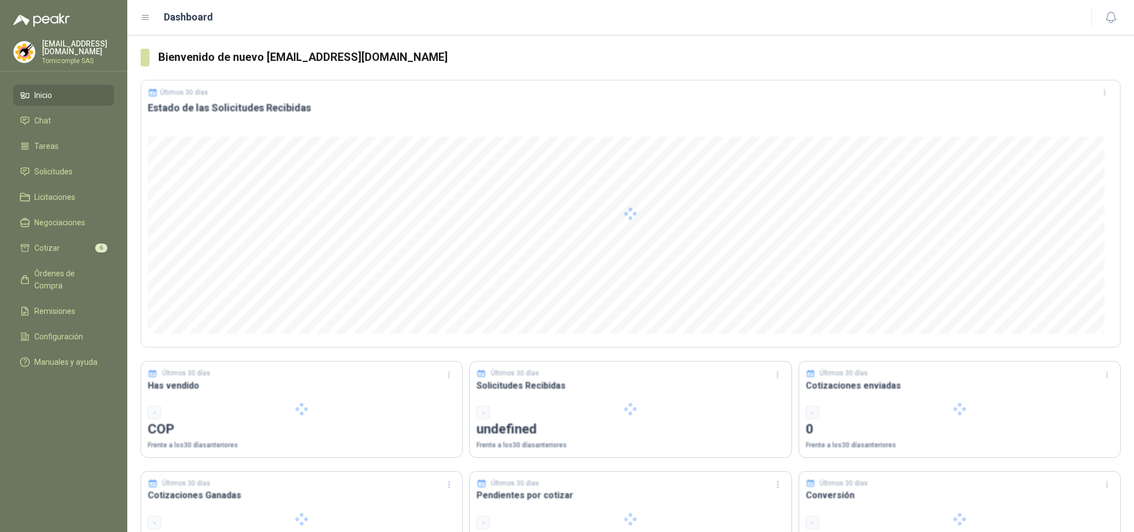
click at [74, 234] on ul "Inicio Chat Tareas Solicitudes Licitaciones Negociaciones Cotizar 6 Órdenes de …" at bounding box center [63, 231] width 127 height 292
click at [74, 242] on li "Cotizar 6" at bounding box center [63, 248] width 87 height 12
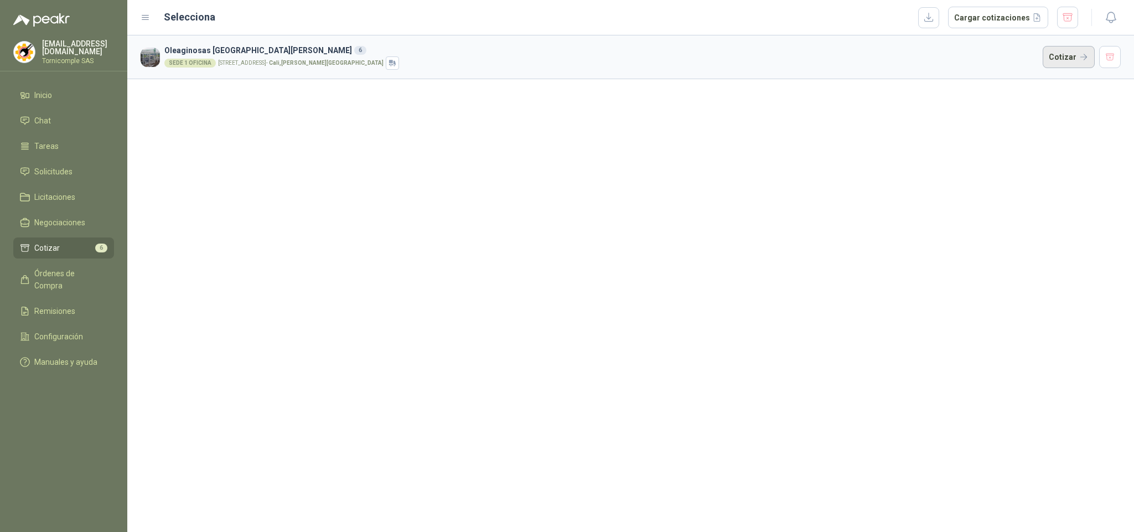
click at [1045, 58] on button "Cotizar" at bounding box center [1069, 57] width 52 height 22
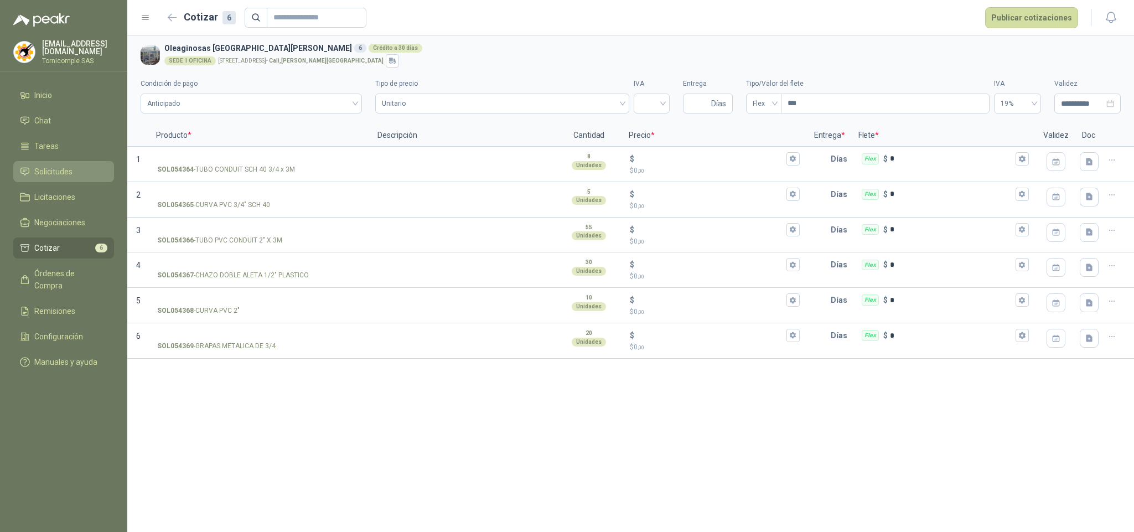
click at [84, 166] on li "Solicitudes" at bounding box center [63, 172] width 87 height 12
